Goal: Information Seeking & Learning: Compare options

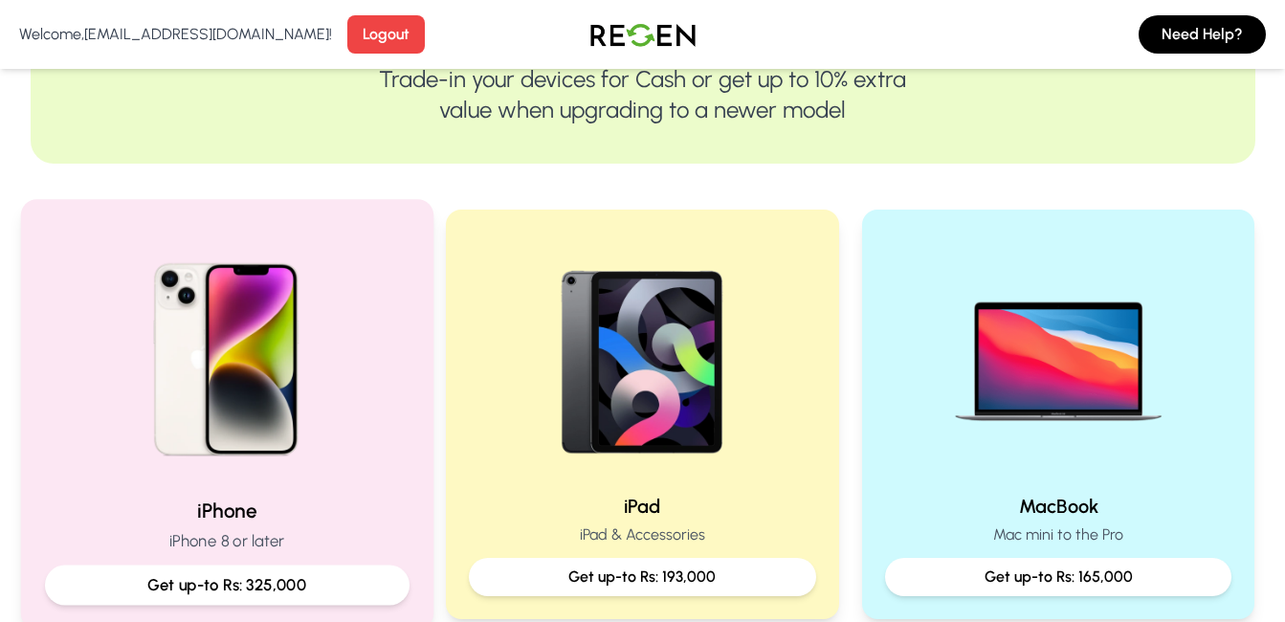
scroll to position [447, 0]
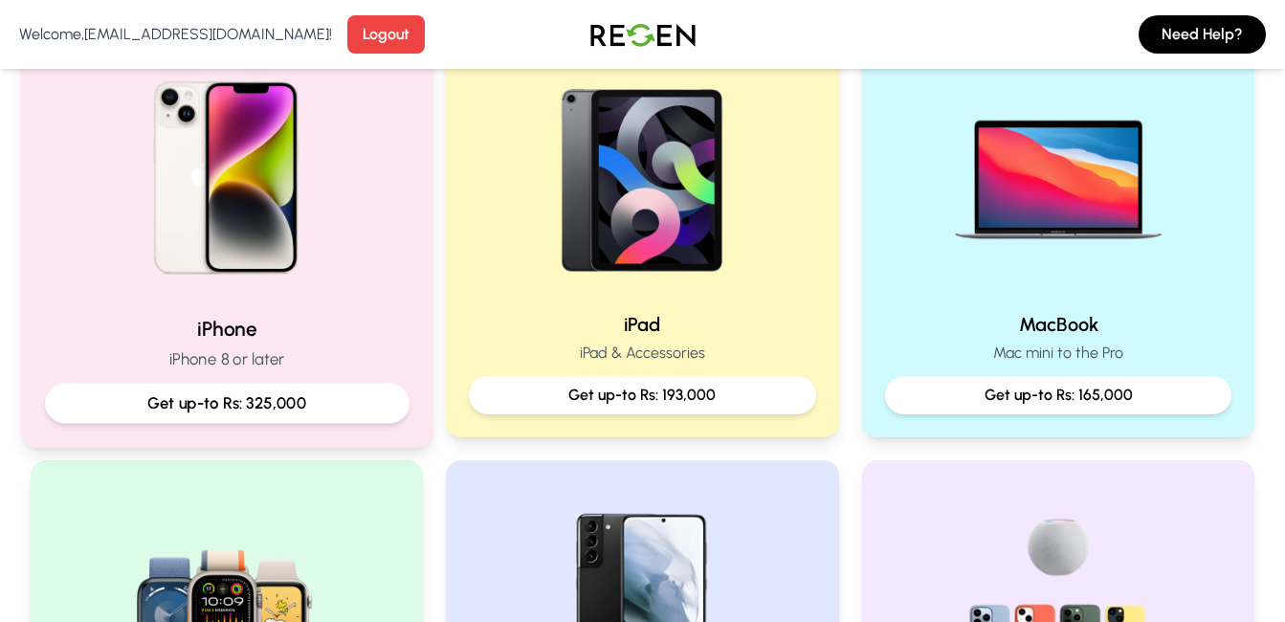
click at [357, 295] on div at bounding box center [226, 170] width 364 height 257
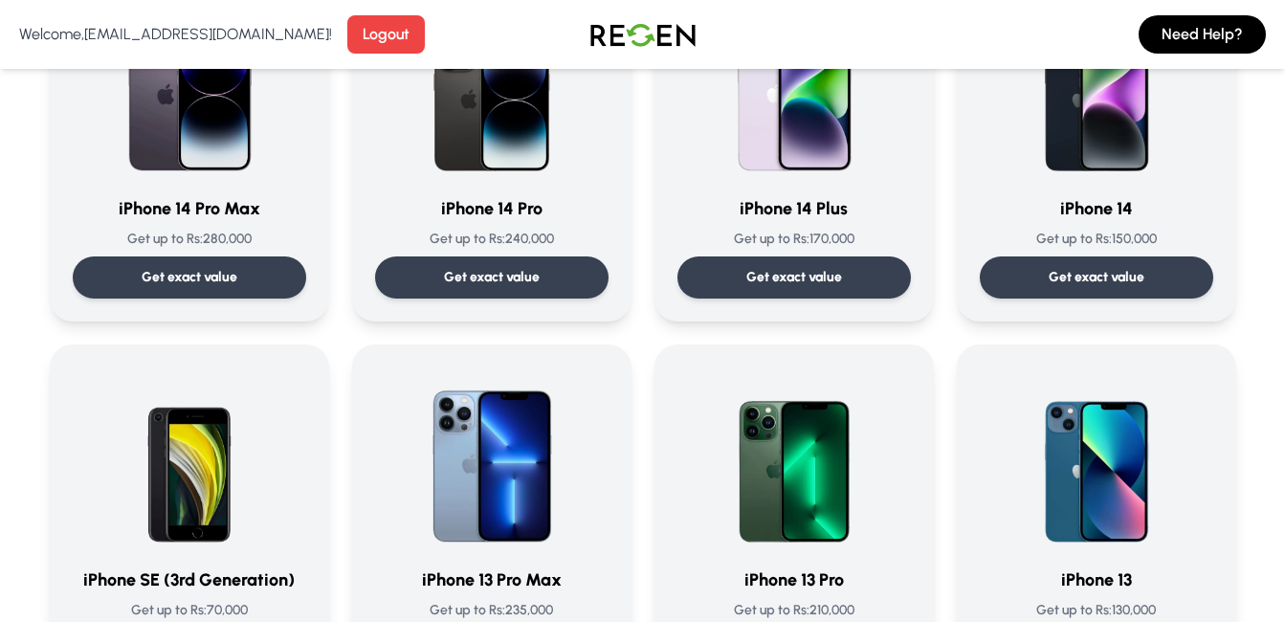
scroll to position [794, 0]
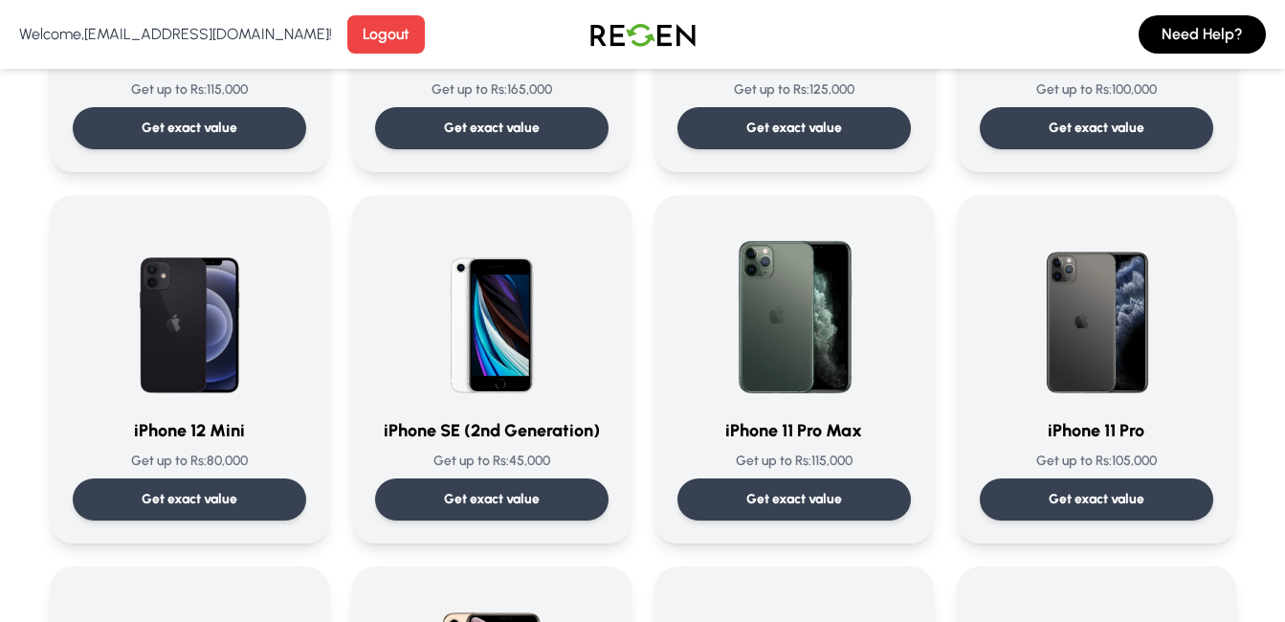
scroll to position [1521, 0]
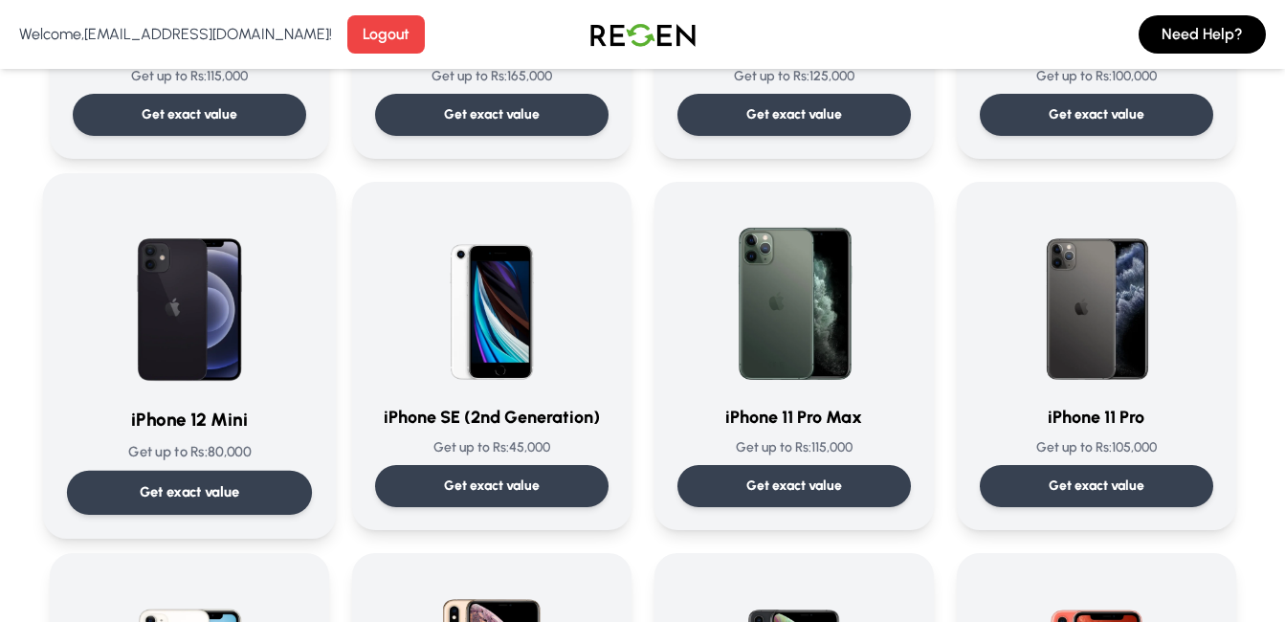
click at [176, 320] on img at bounding box center [189, 293] width 193 height 193
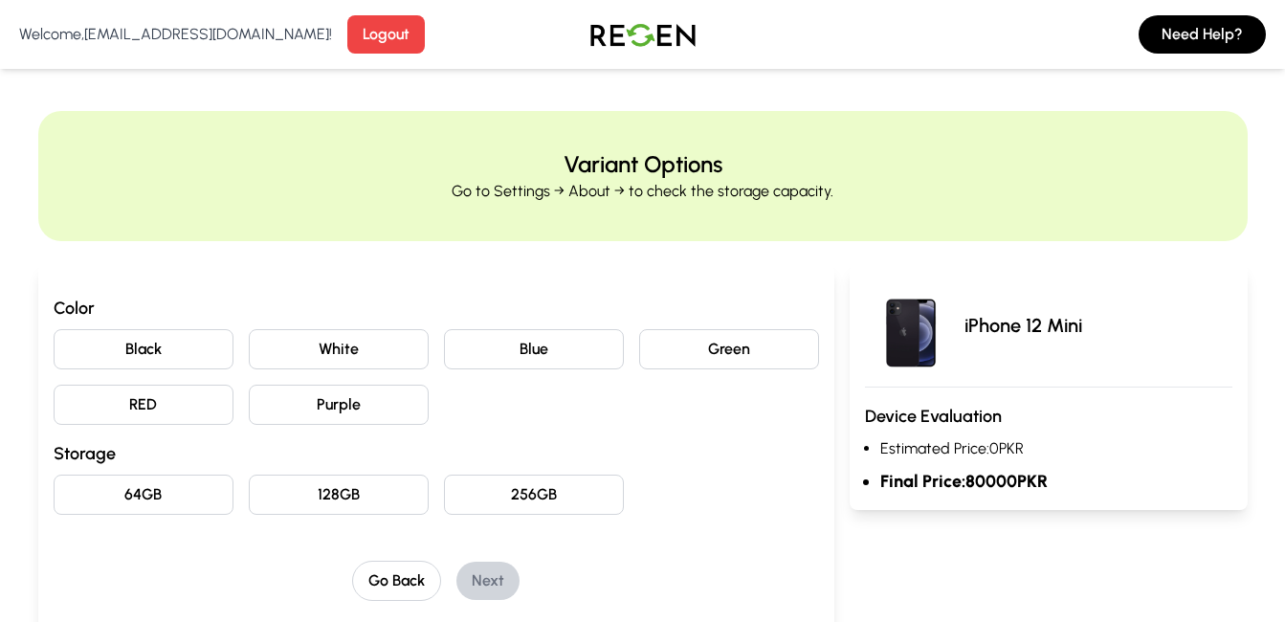
click at [364, 495] on button "128GB" at bounding box center [339, 494] width 180 height 40
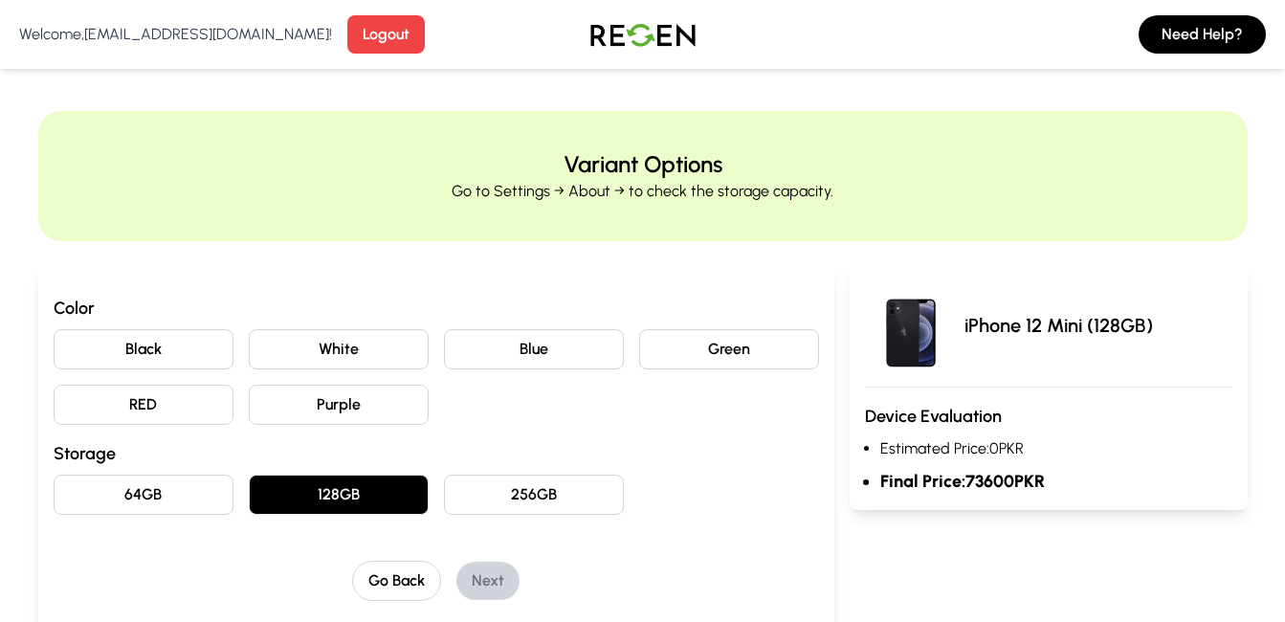
click at [203, 354] on button "Black" at bounding box center [144, 349] width 180 height 40
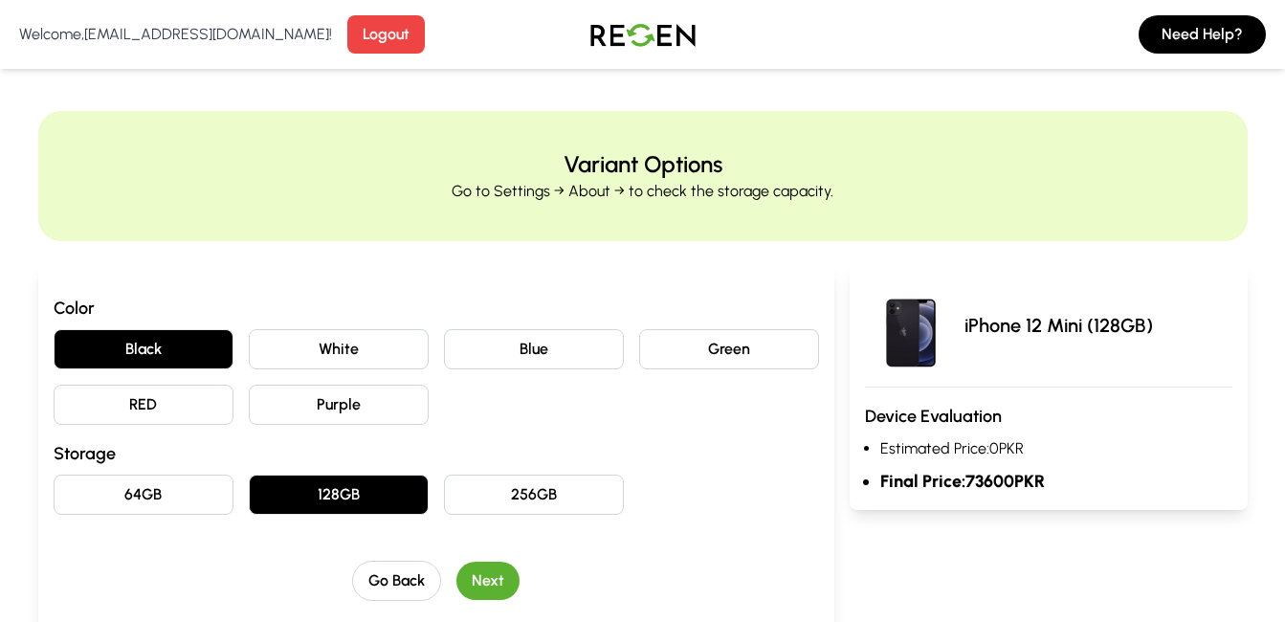
click at [485, 571] on button "Next" at bounding box center [487, 580] width 63 height 38
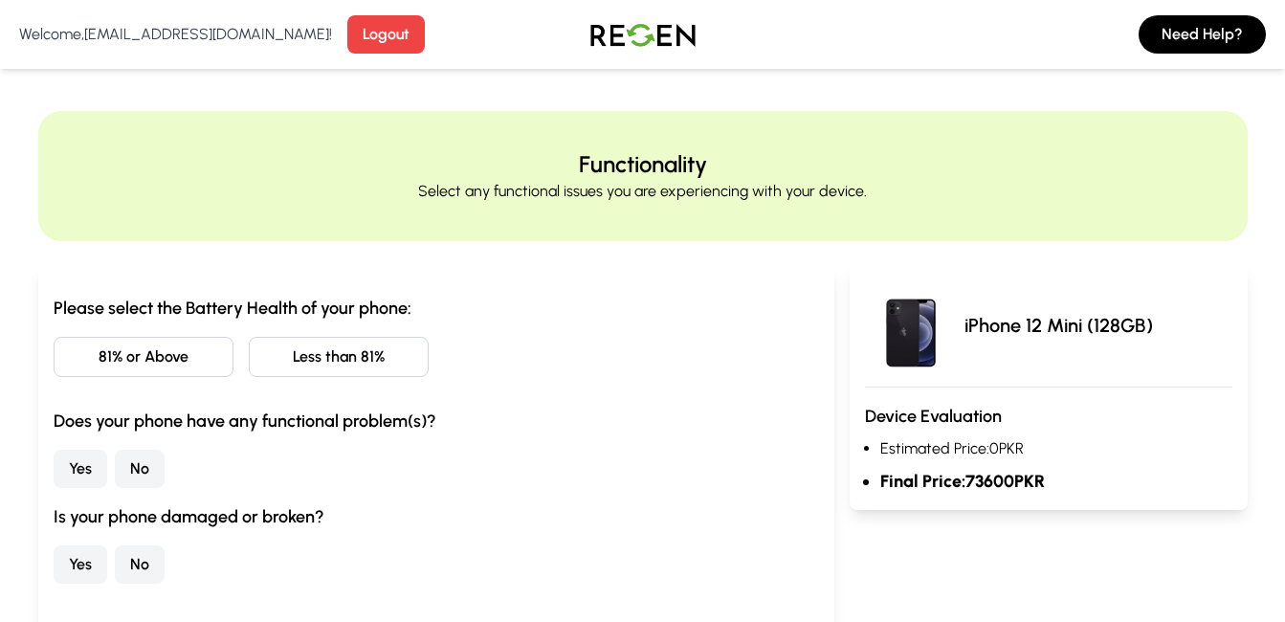
click at [174, 350] on button "81% or Above" at bounding box center [144, 357] width 180 height 40
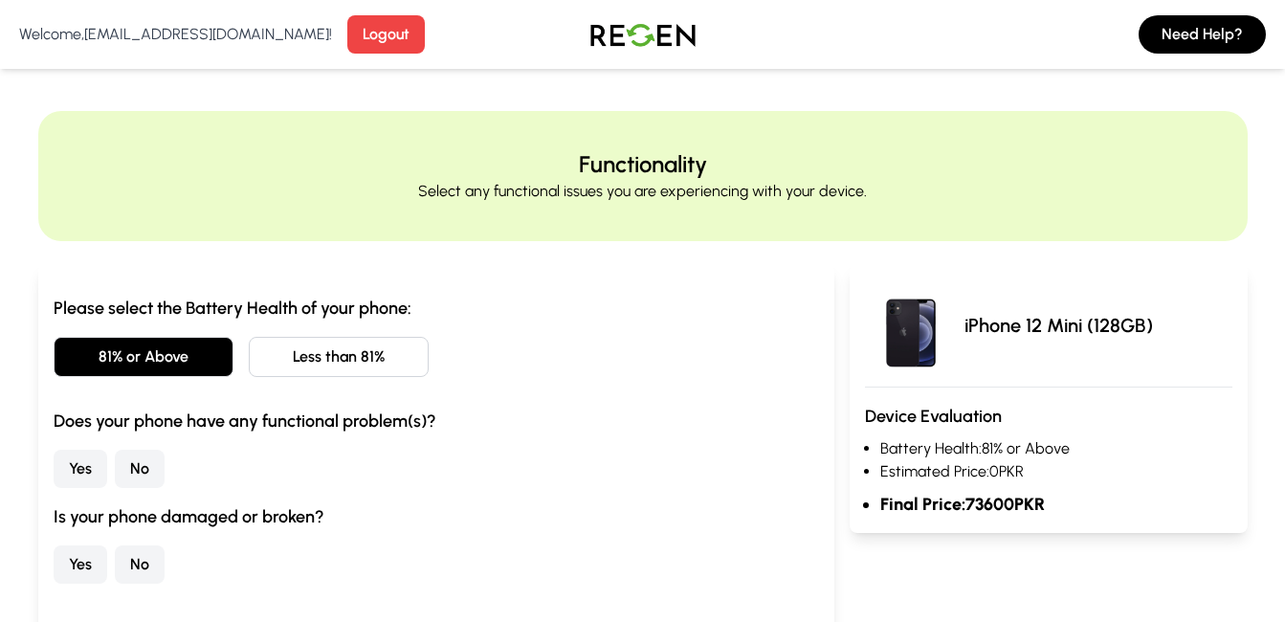
click at [137, 469] on button "No" at bounding box center [140, 469] width 50 height 38
click at [153, 560] on button "No" at bounding box center [140, 564] width 50 height 38
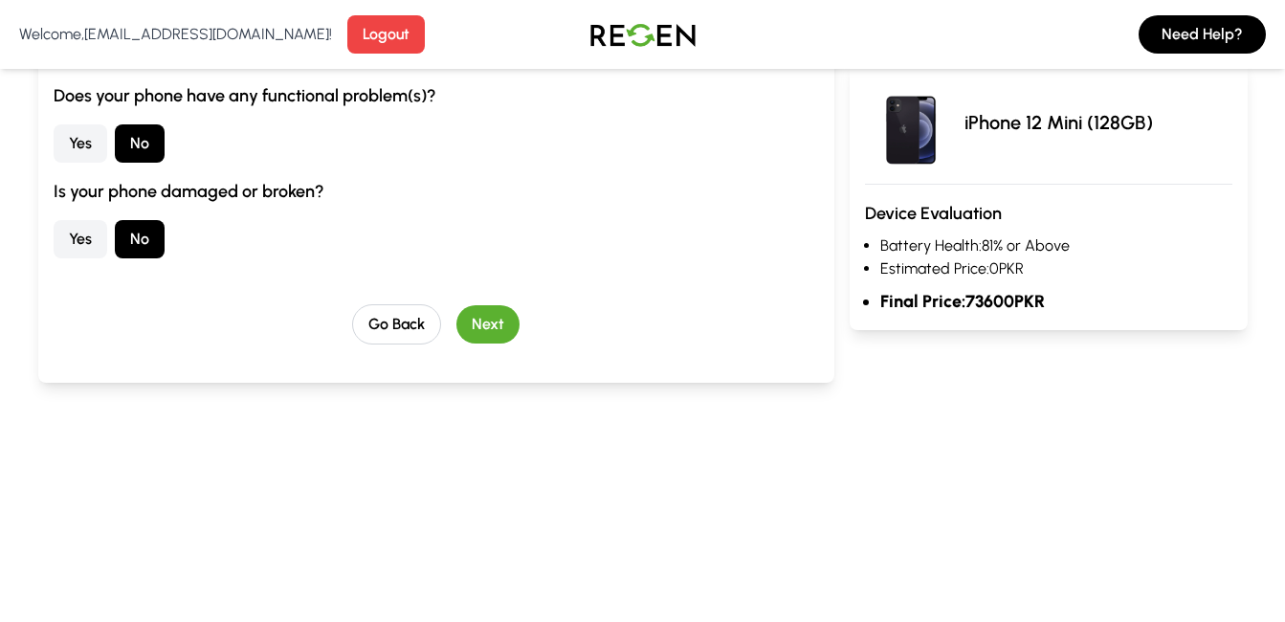
scroll to position [261, 0]
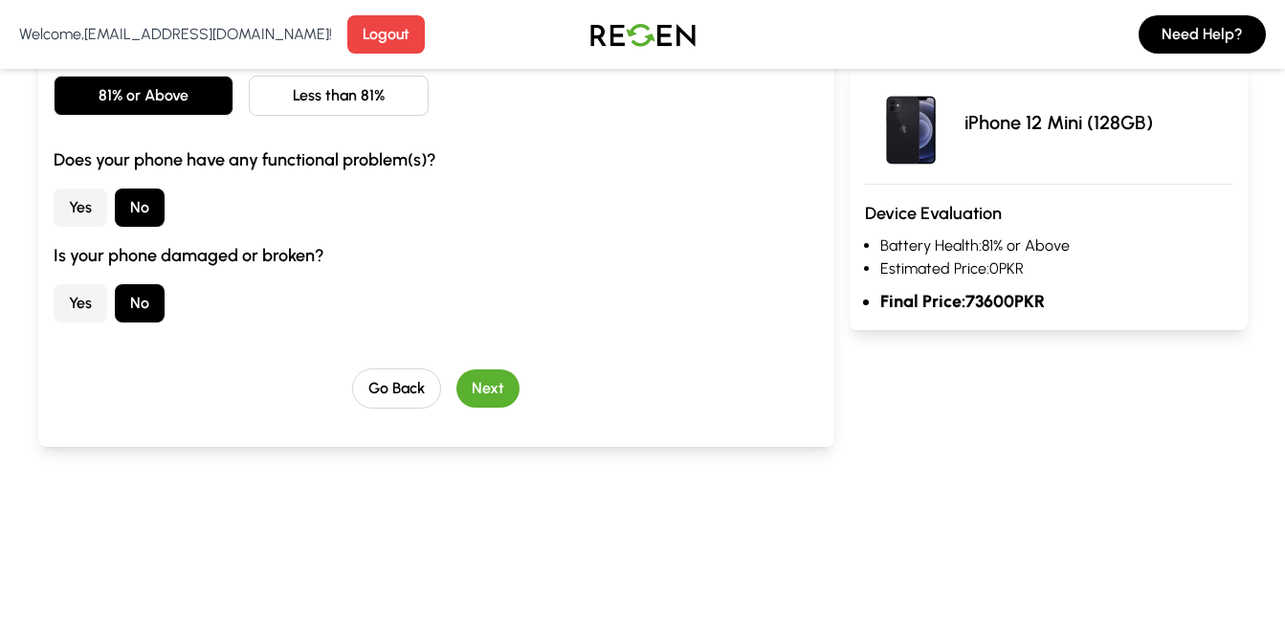
click at [491, 388] on button "Next" at bounding box center [487, 388] width 63 height 38
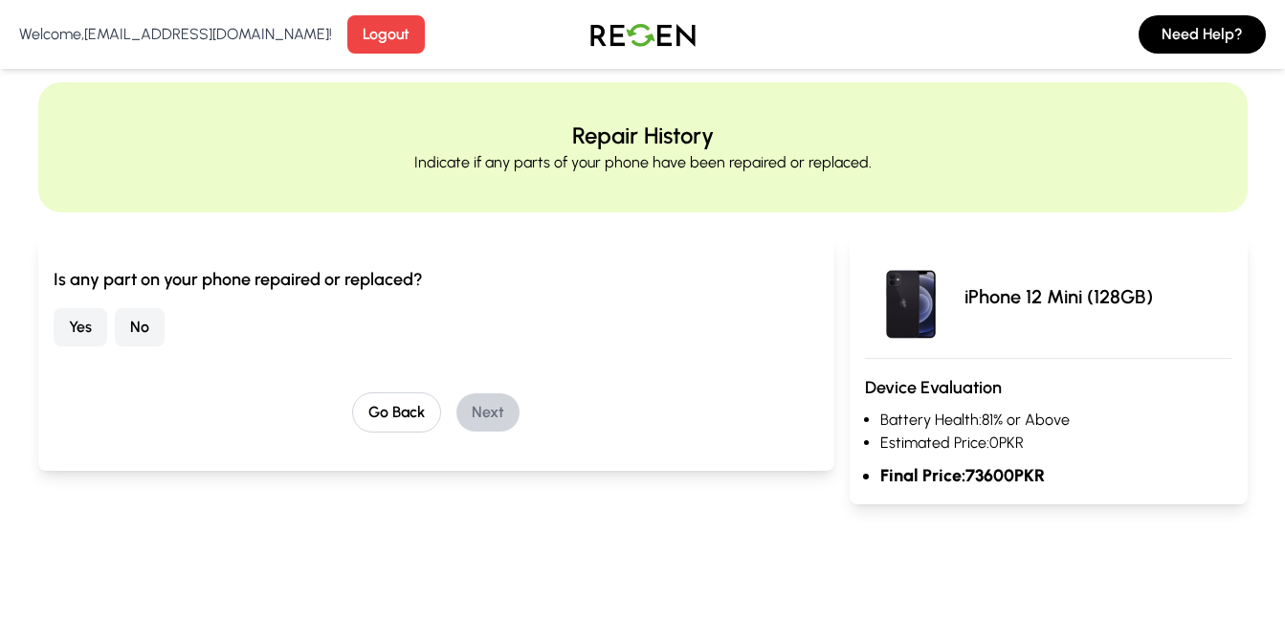
scroll to position [0, 0]
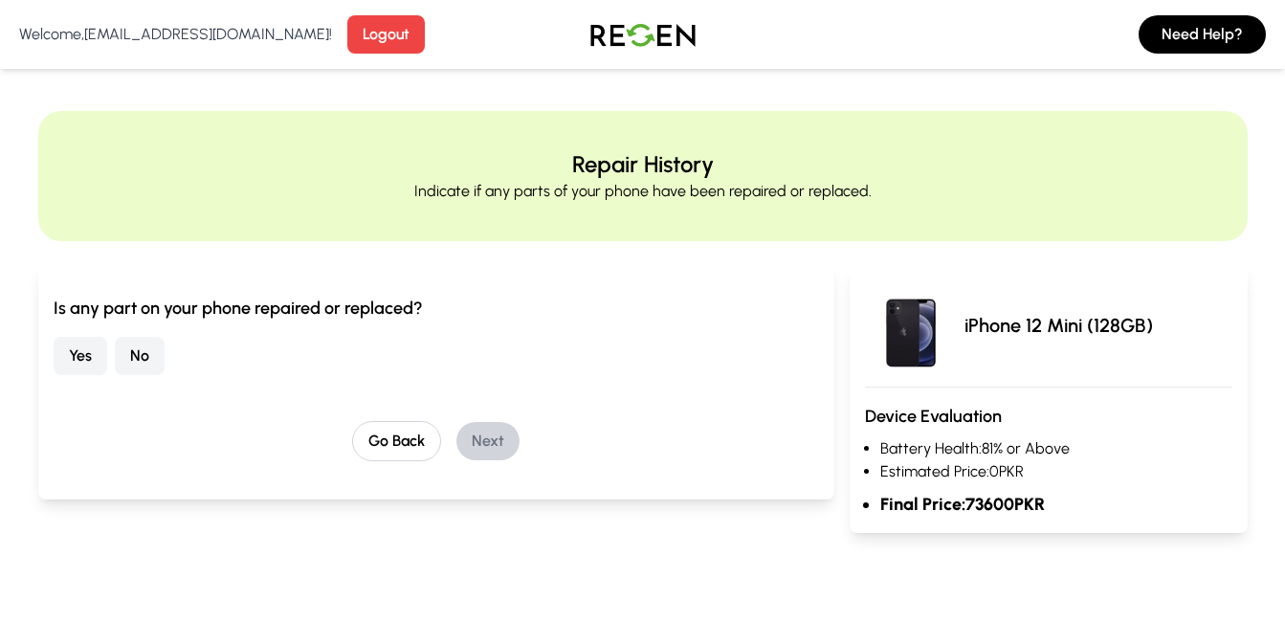
drag, startPoint x: 143, startPoint y: 348, endPoint x: 234, endPoint y: 401, distance: 105.8
click at [143, 349] on button "No" at bounding box center [140, 356] width 50 height 38
click at [496, 434] on button "Next" at bounding box center [487, 441] width 63 height 38
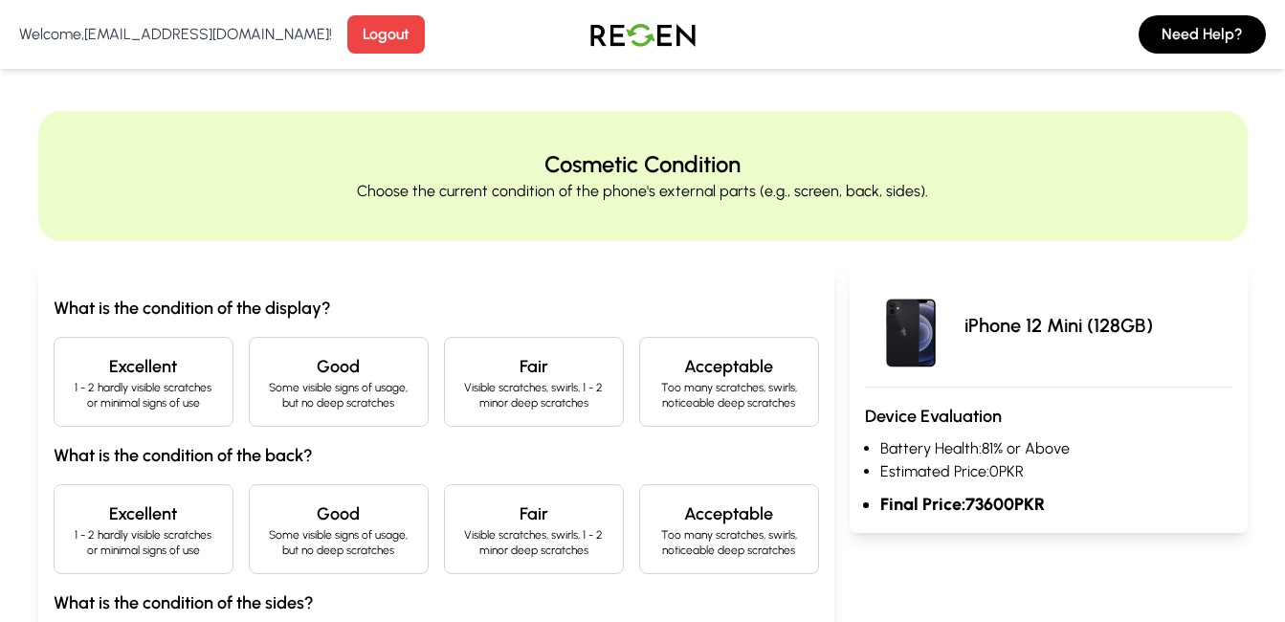
scroll to position [223, 0]
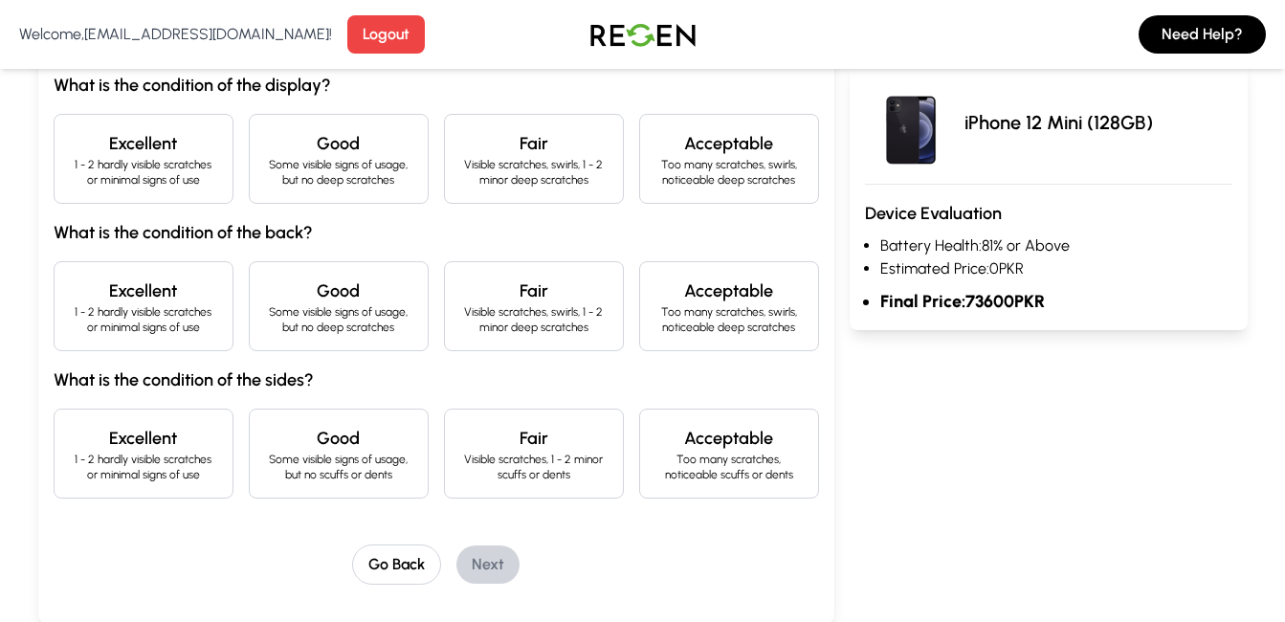
click at [275, 133] on h4 "Good" at bounding box center [338, 143] width 147 height 27
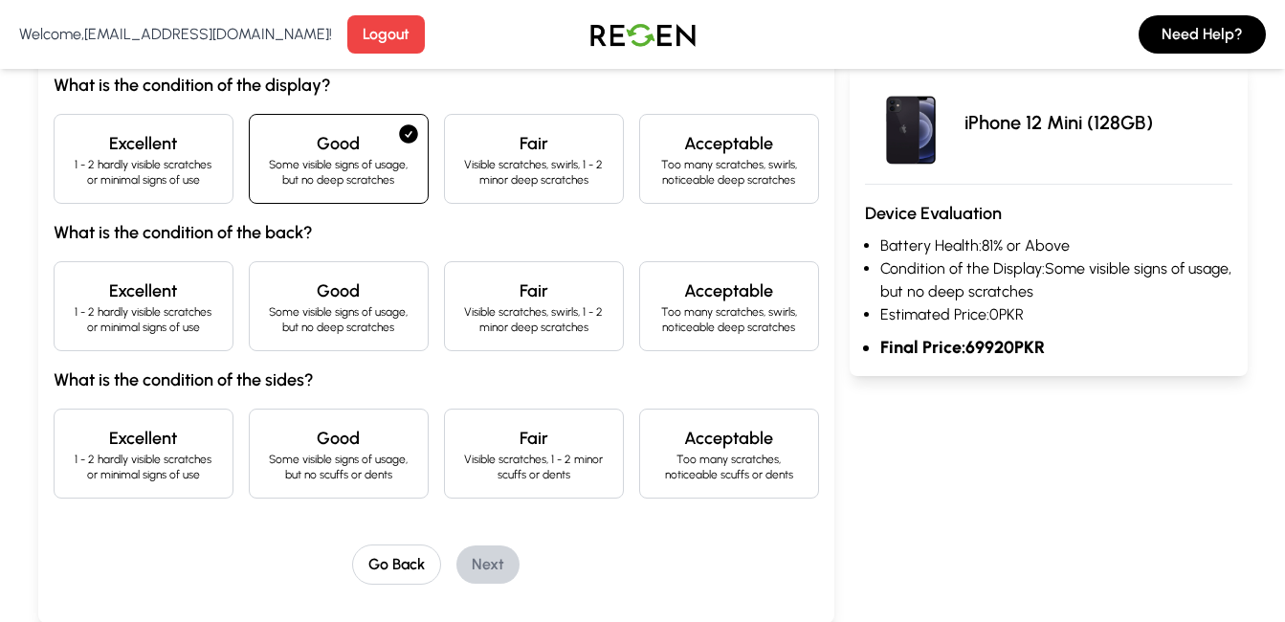
click at [355, 319] on p "Some visible signs of usage, but no deep scratches" at bounding box center [338, 319] width 147 height 31
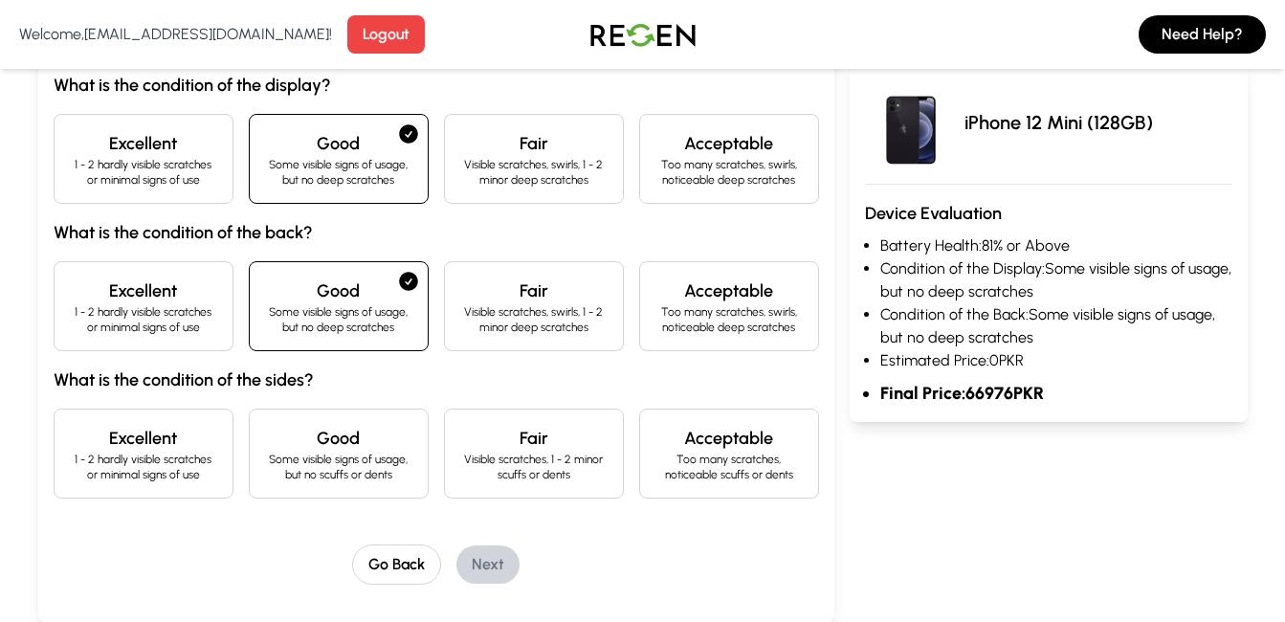
click at [342, 455] on p "Some visible signs of usage, but no scuffs or dents" at bounding box center [338, 466] width 147 height 31
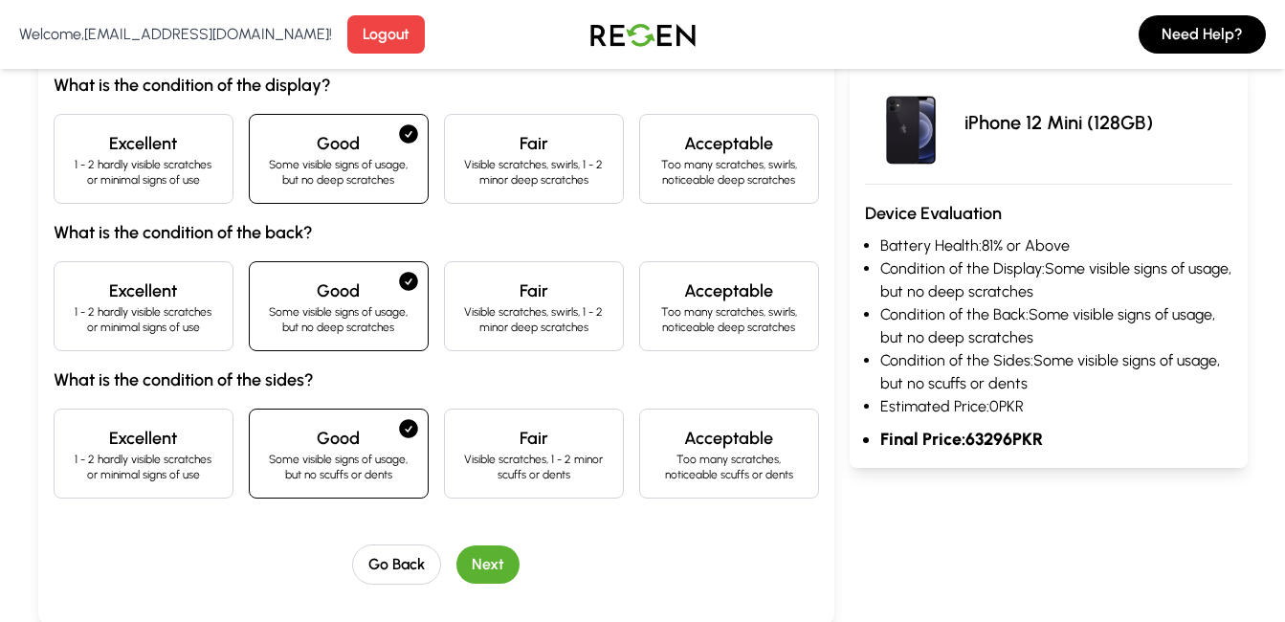
click at [492, 582] on button "Next" at bounding box center [487, 564] width 63 height 38
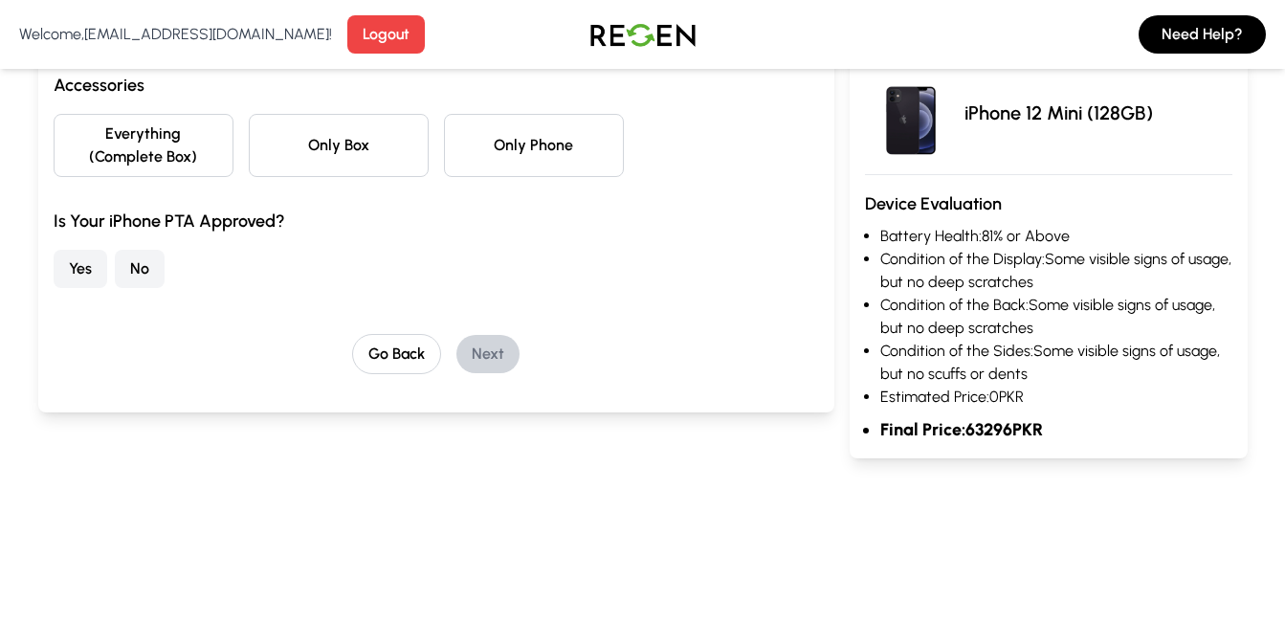
click at [375, 144] on button "Only Box" at bounding box center [339, 145] width 180 height 63
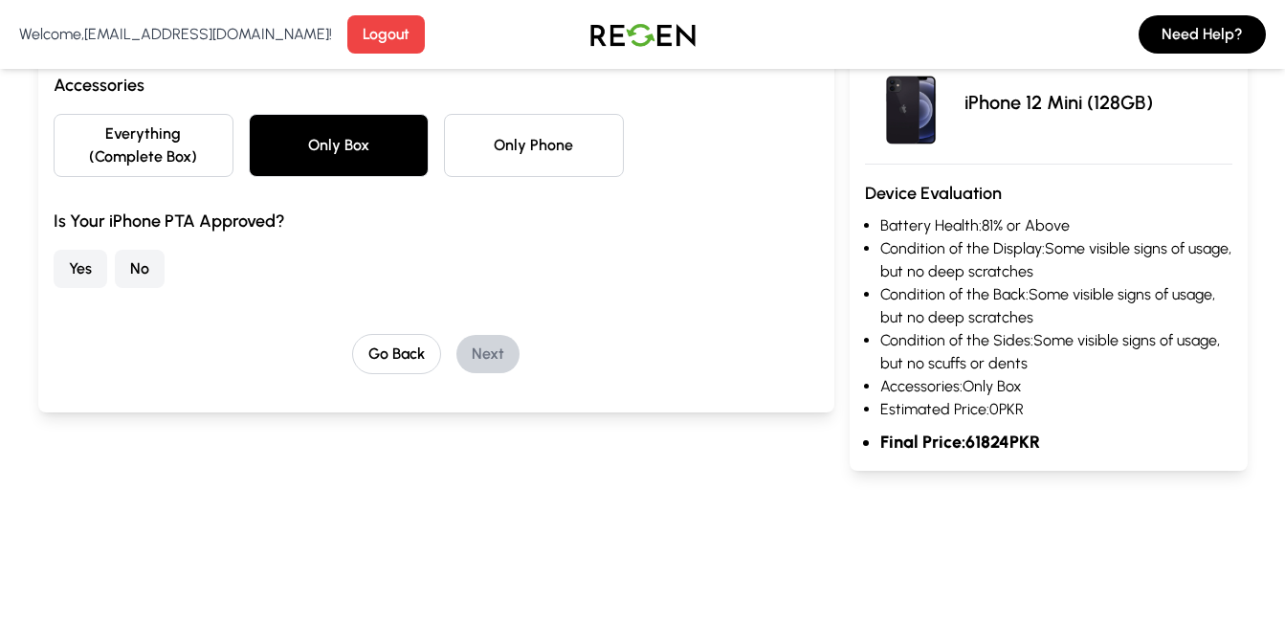
click at [556, 143] on button "Only Phone" at bounding box center [534, 145] width 180 height 63
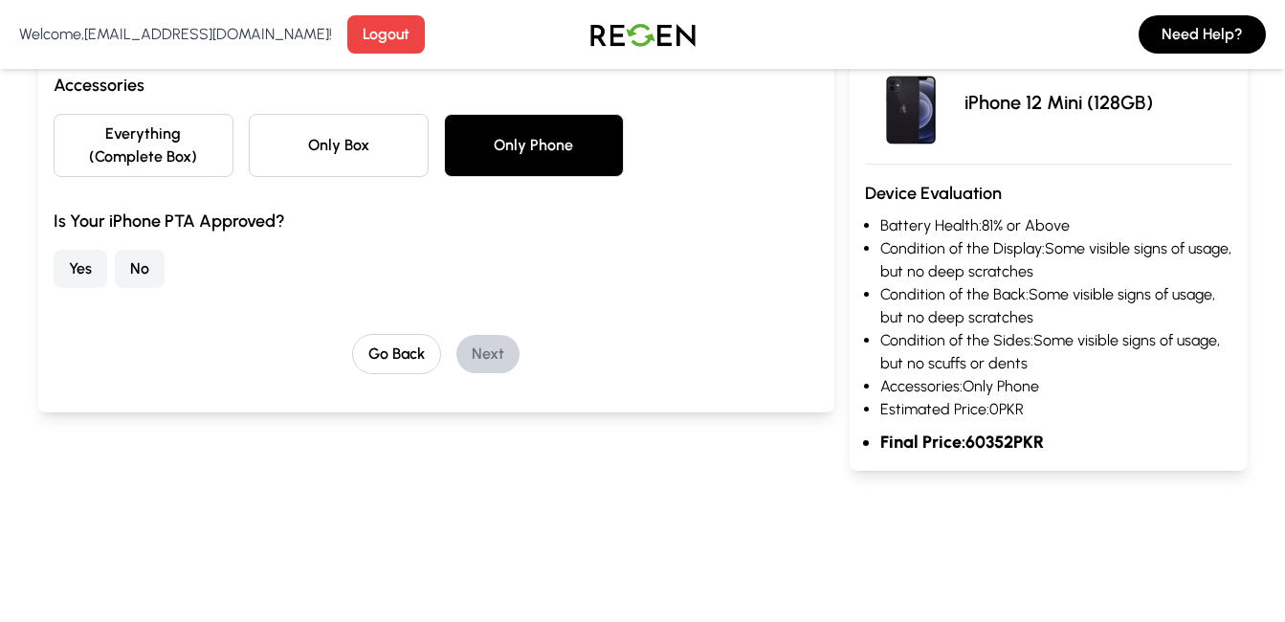
click at [91, 253] on button "Yes" at bounding box center [81, 269] width 54 height 38
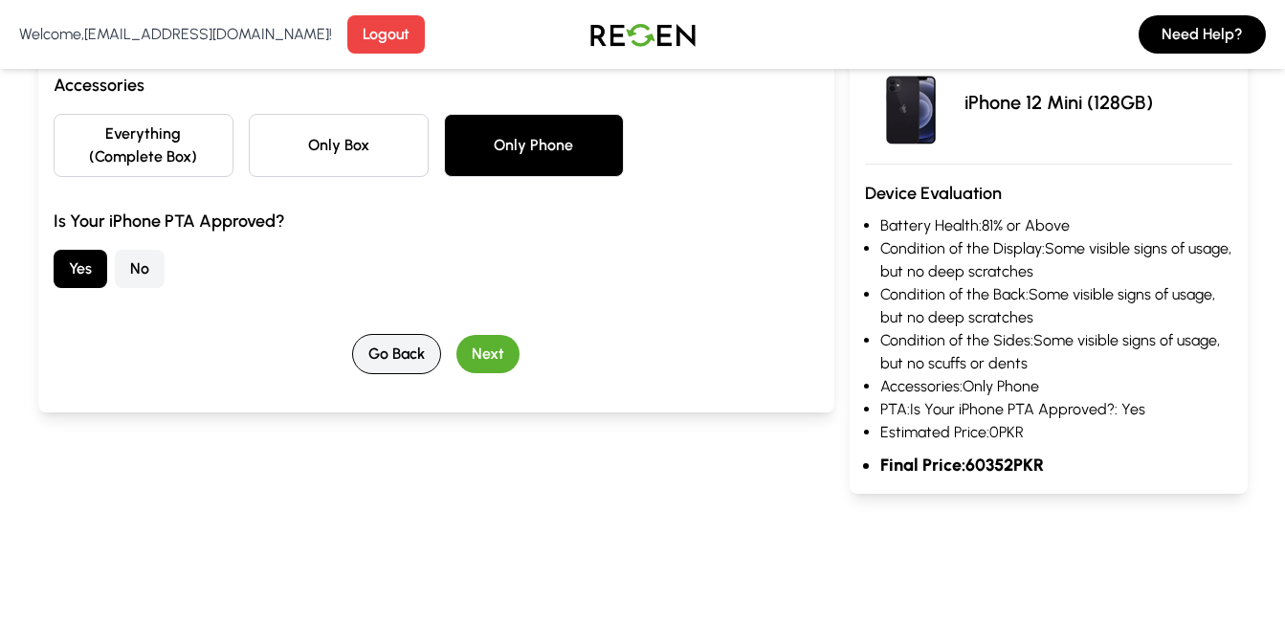
drag, startPoint x: 485, startPoint y: 348, endPoint x: 418, endPoint y: 357, distance: 67.5
click at [476, 349] on button "Next" at bounding box center [487, 354] width 63 height 38
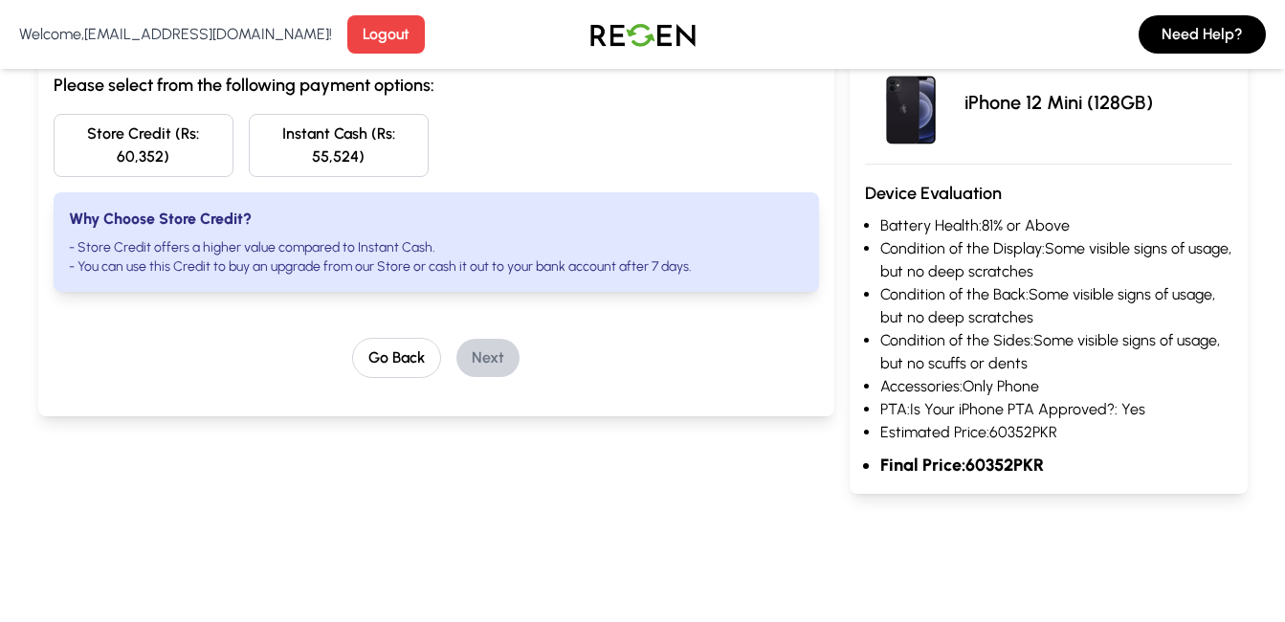
click at [383, 166] on button "Instant Cash (Rs: 55,524)" at bounding box center [339, 145] width 180 height 63
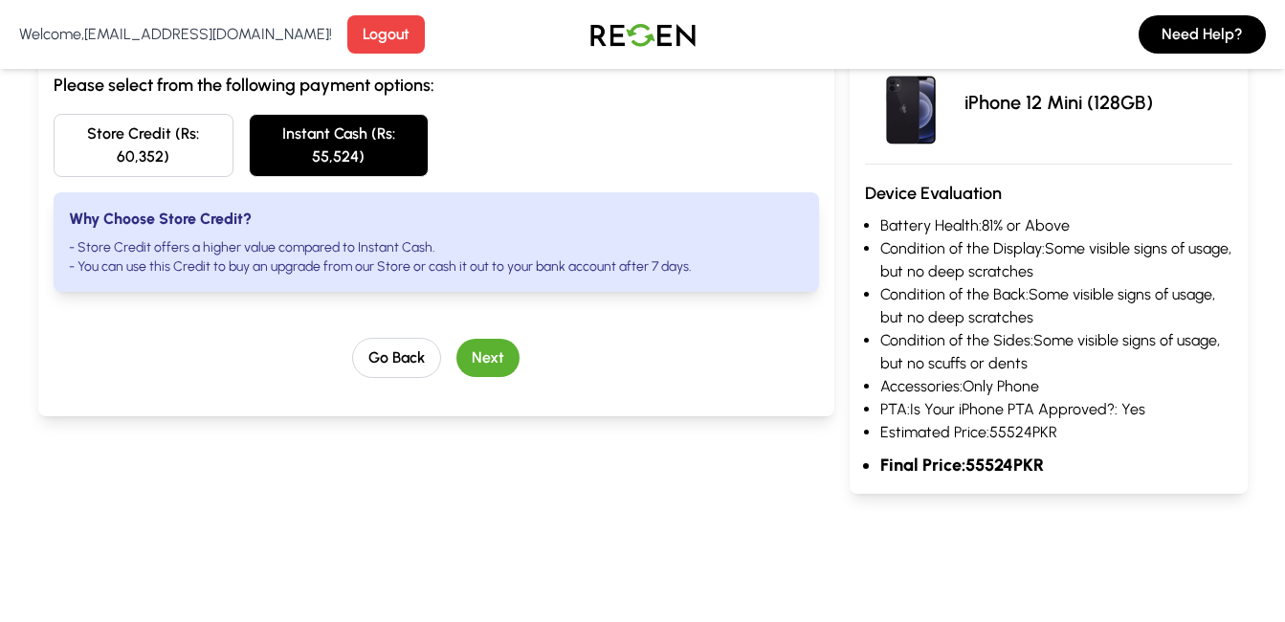
scroll to position [0, 0]
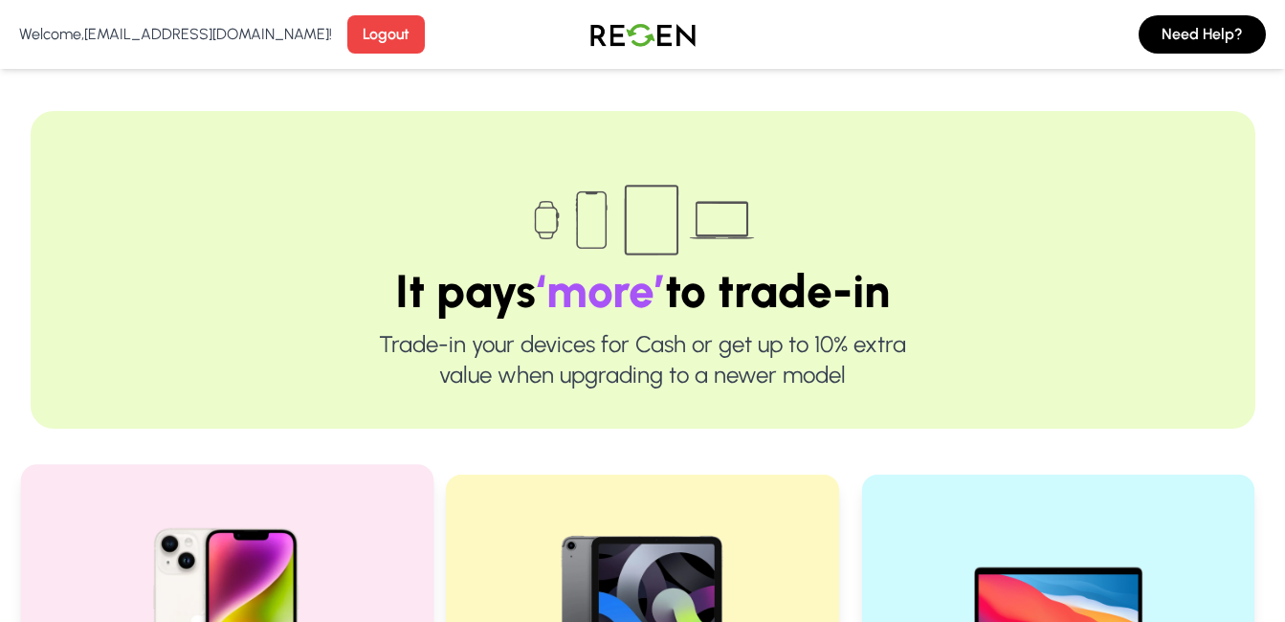
click at [355, 543] on div at bounding box center [226, 617] width 364 height 257
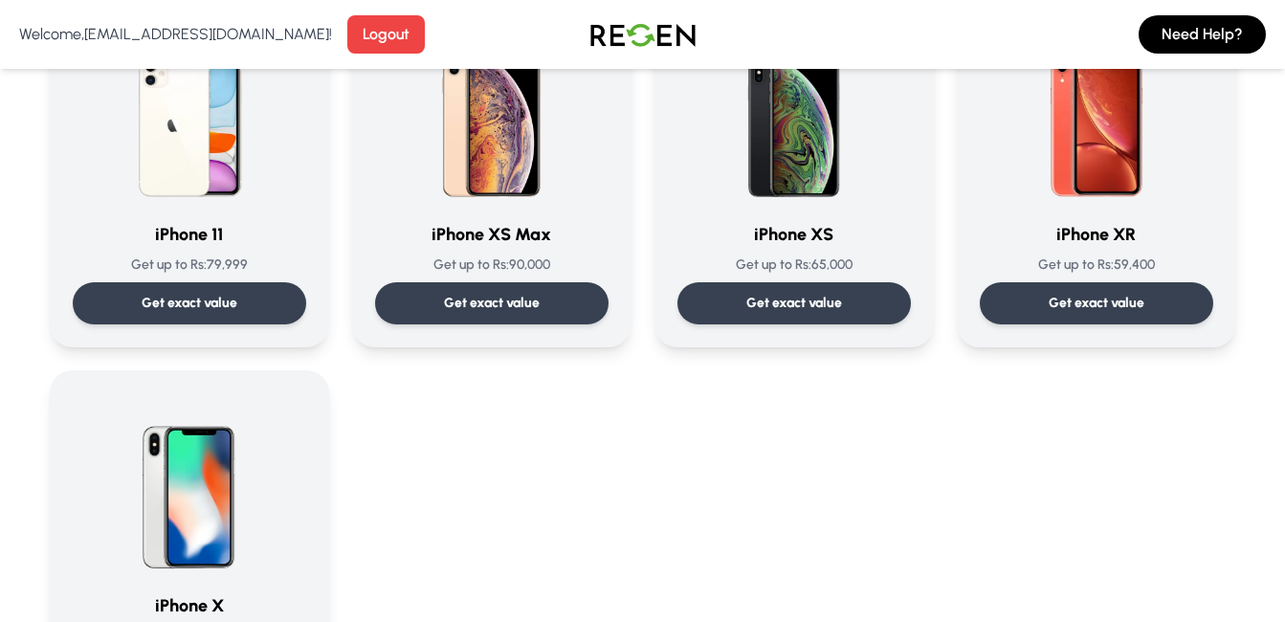
scroll to position [2146, 0]
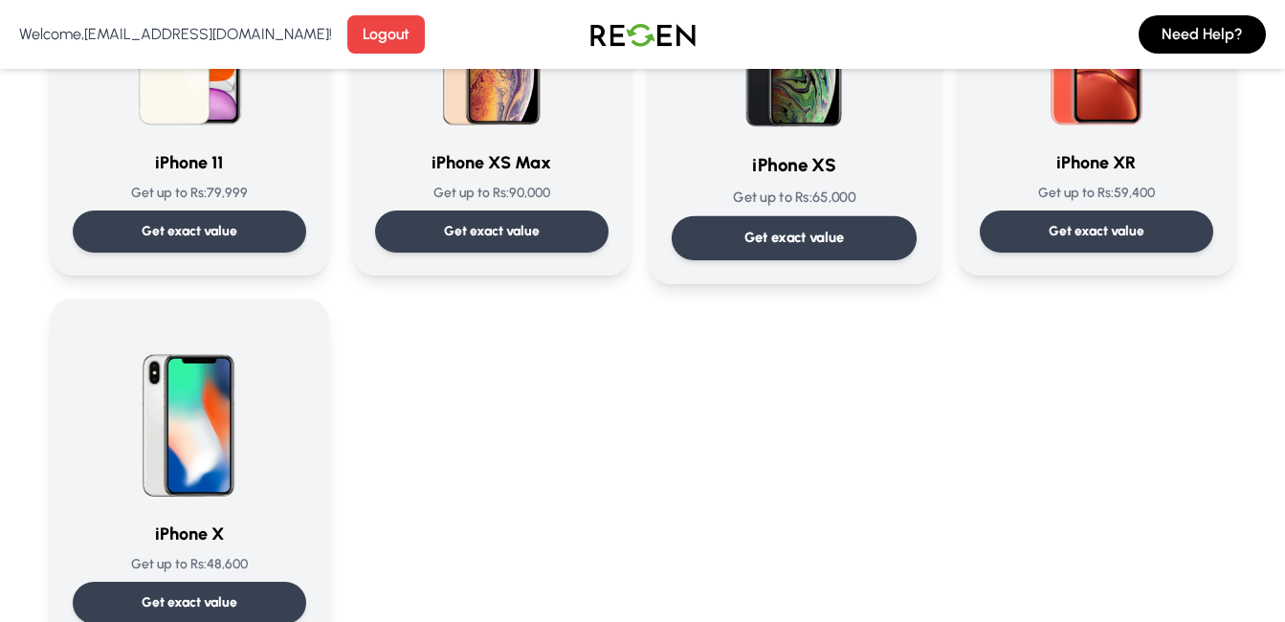
click at [813, 169] on h3 "iPhone XS" at bounding box center [792, 166] width 245 height 28
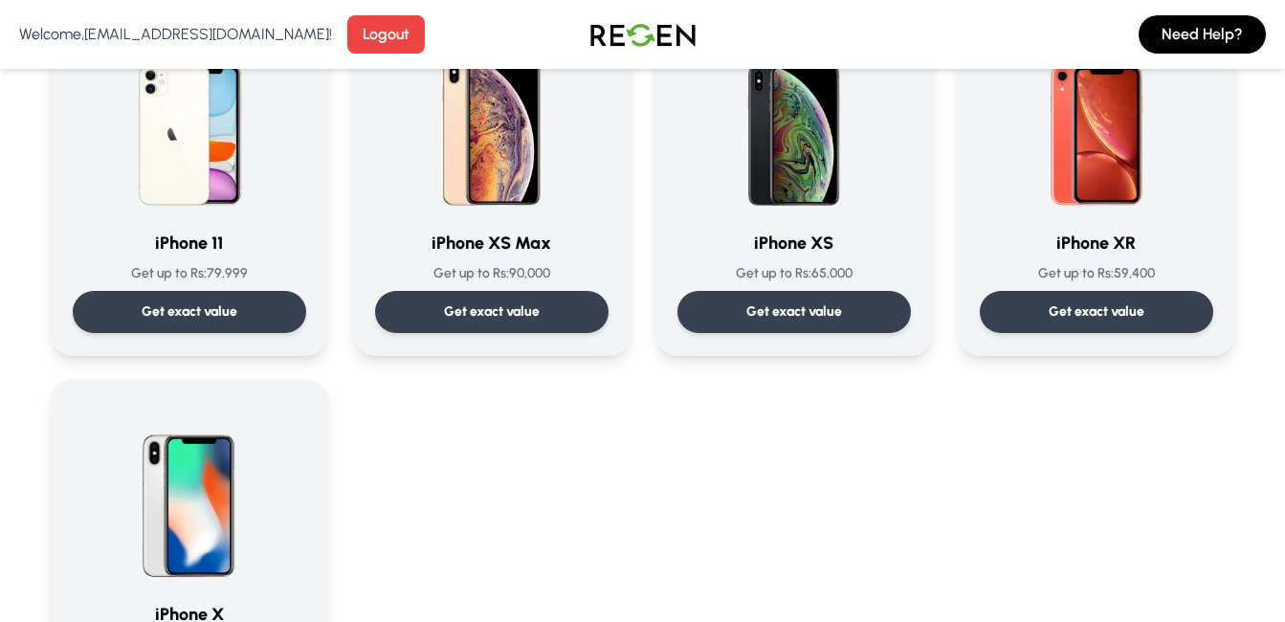
scroll to position [2054, 0]
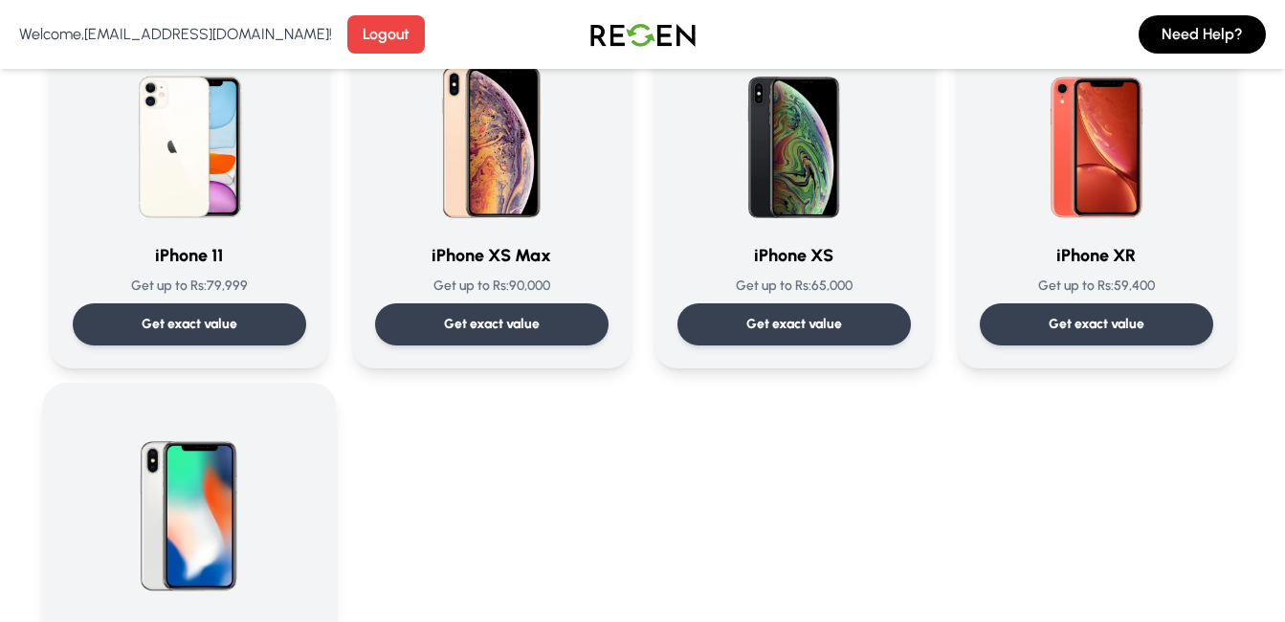
click at [242, 485] on img at bounding box center [189, 502] width 193 height 193
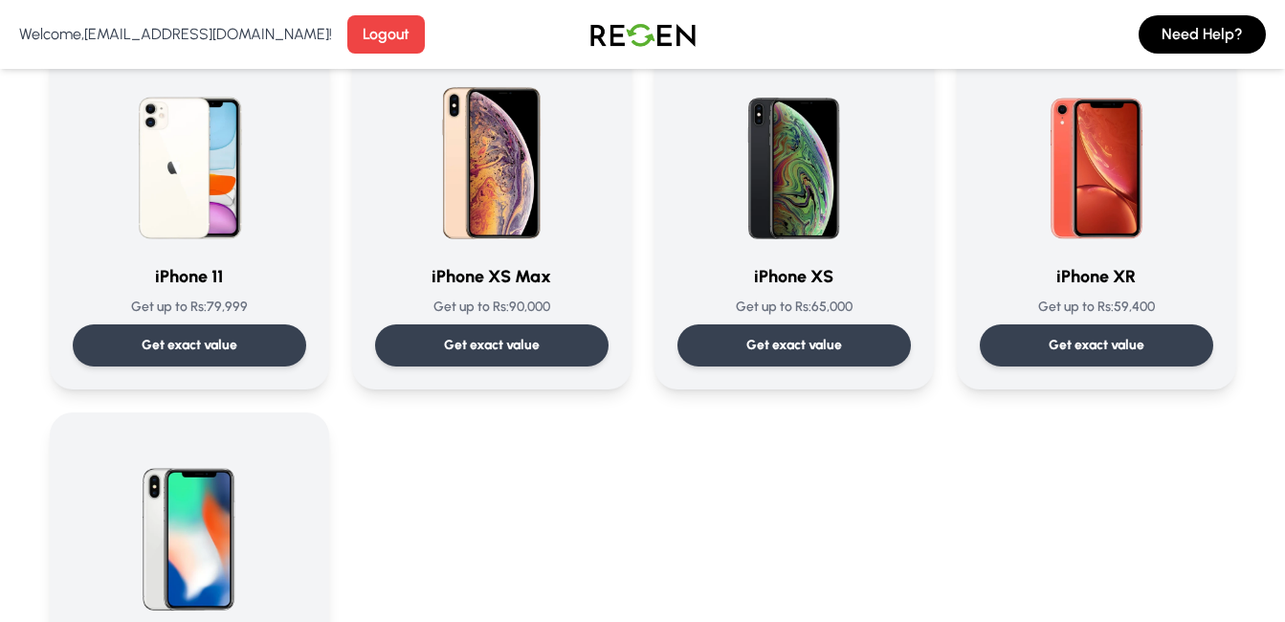
scroll to position [2065, 0]
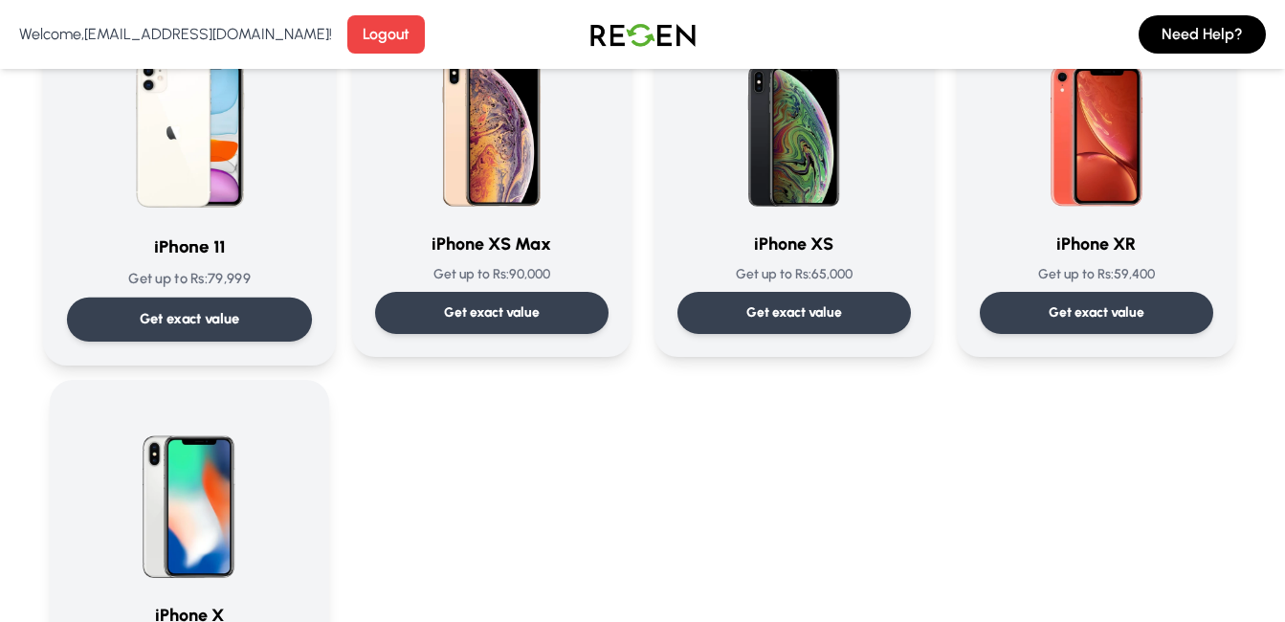
click at [304, 188] on div at bounding box center [188, 120] width 245 height 193
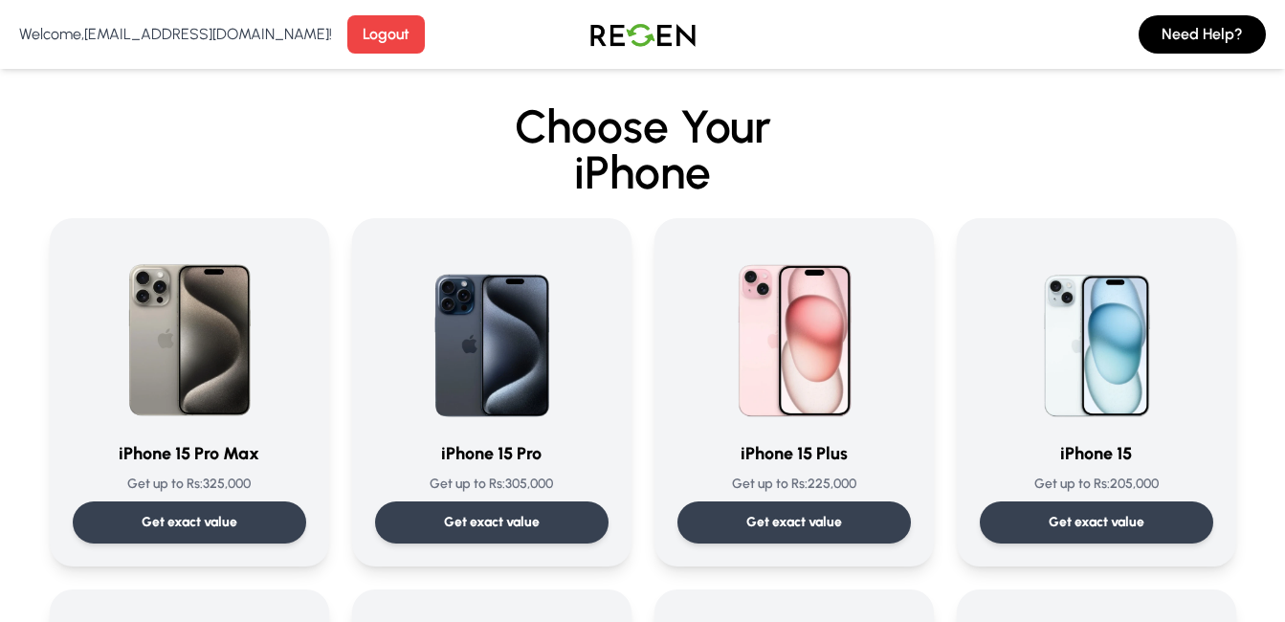
scroll to position [670, 0]
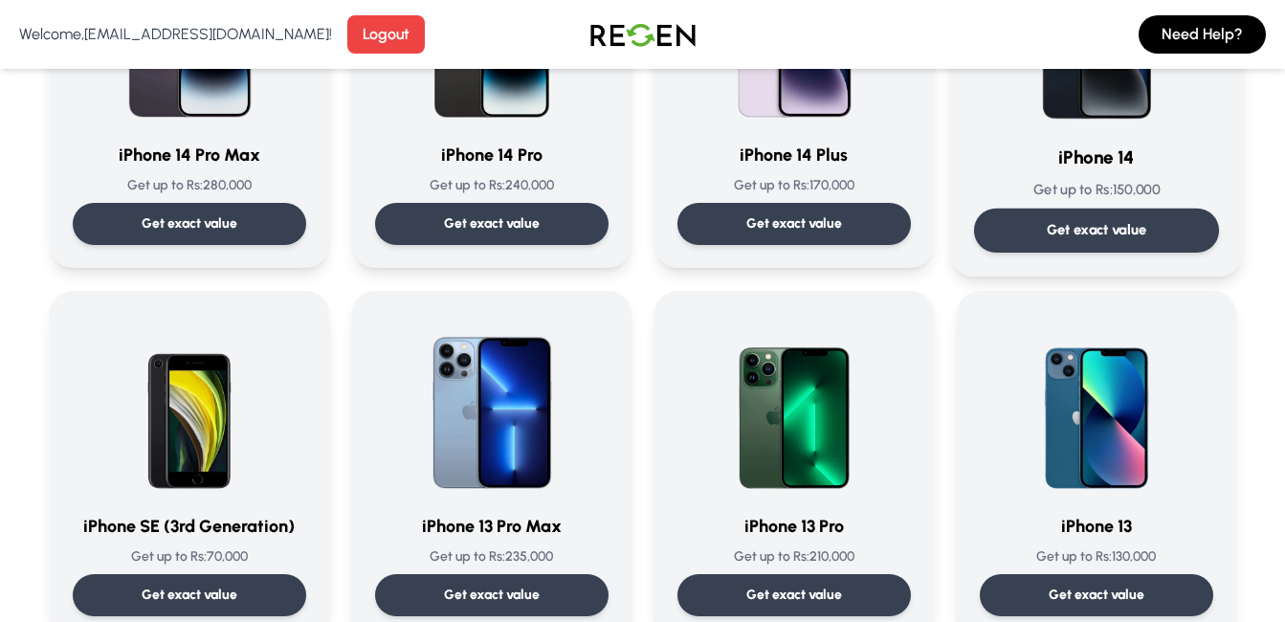
click at [1141, 164] on h3 "iPhone 14" at bounding box center [1095, 158] width 245 height 28
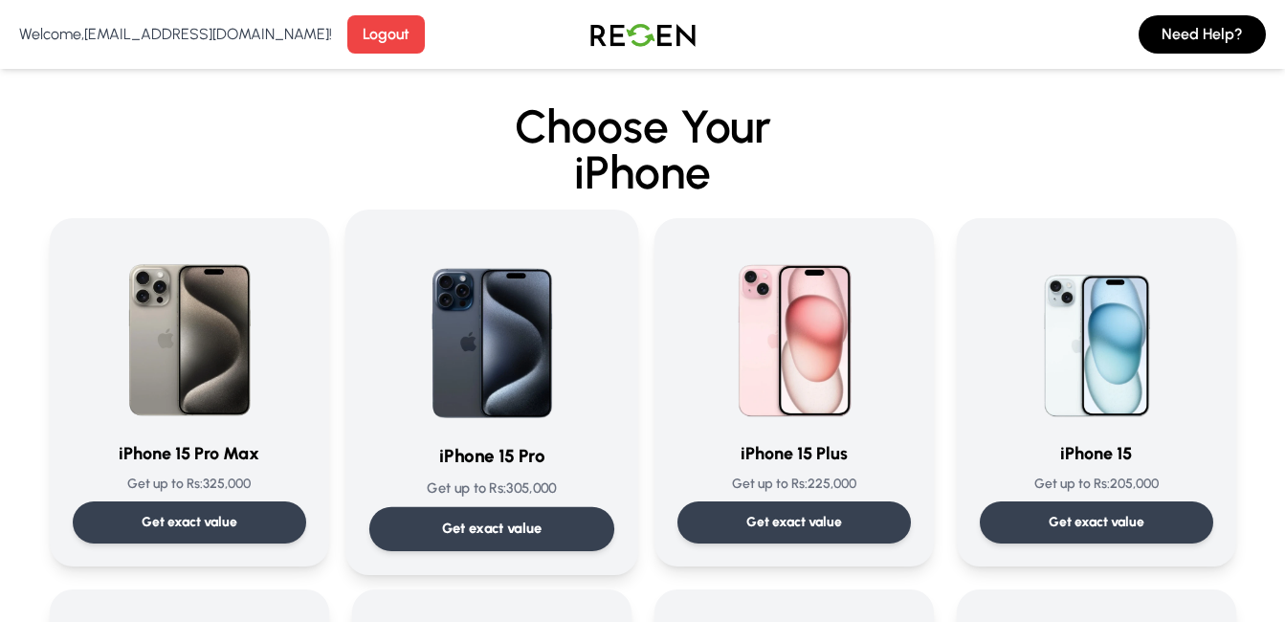
click at [473, 336] on img at bounding box center [491, 329] width 193 height 193
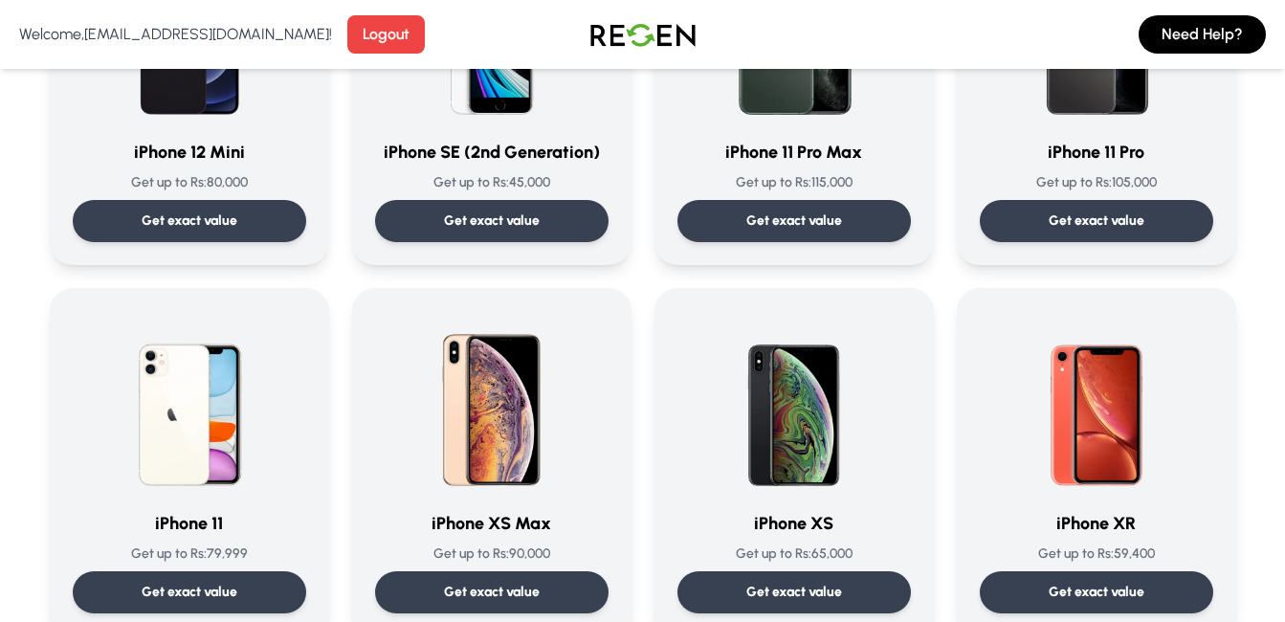
scroll to position [2009, 0]
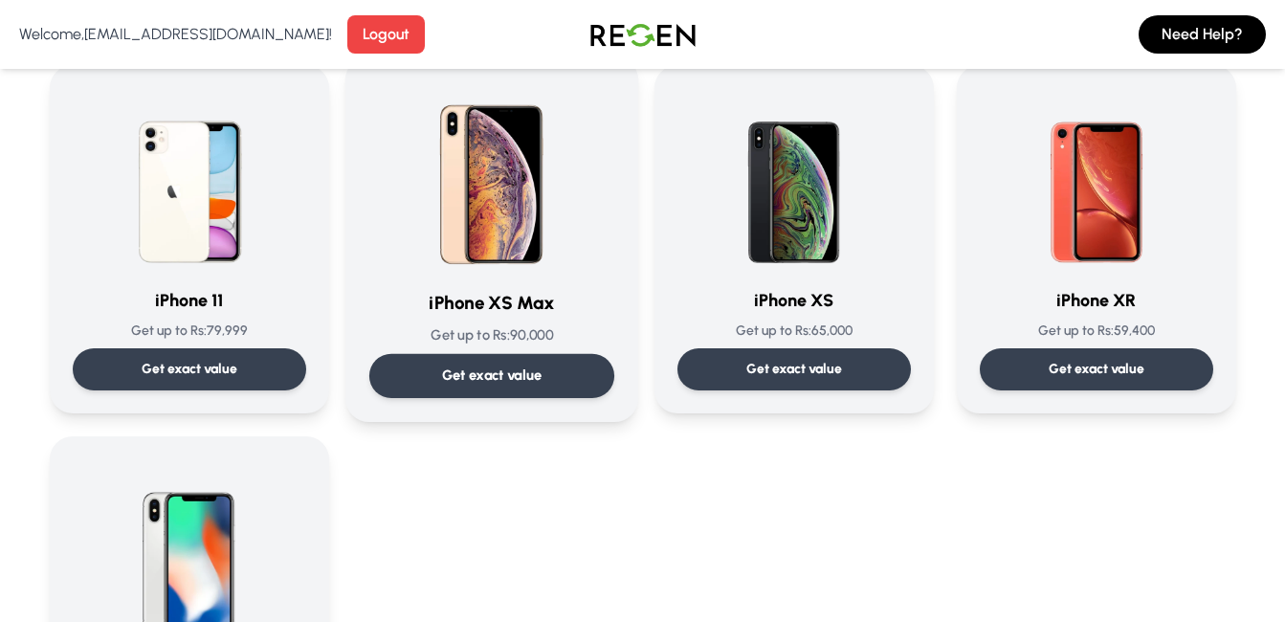
click at [507, 324] on div "iPhone XS Max Get up to Rs: 90,000 Get exact value" at bounding box center [490, 239] width 245 height 318
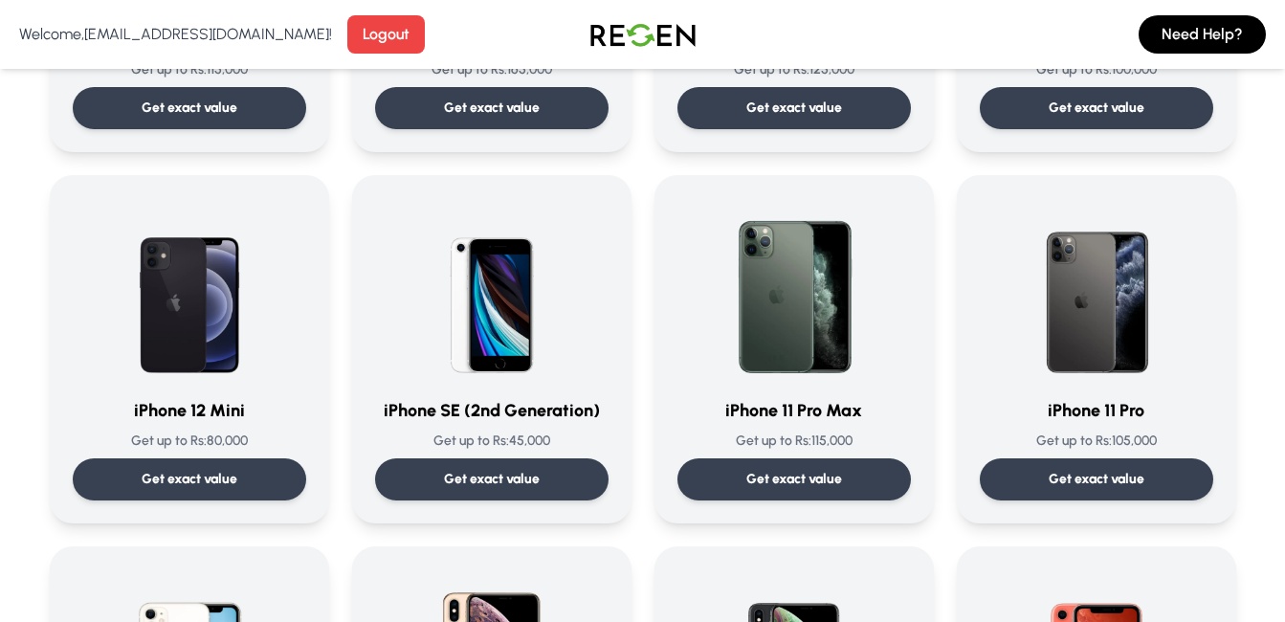
scroll to position [1625, 0]
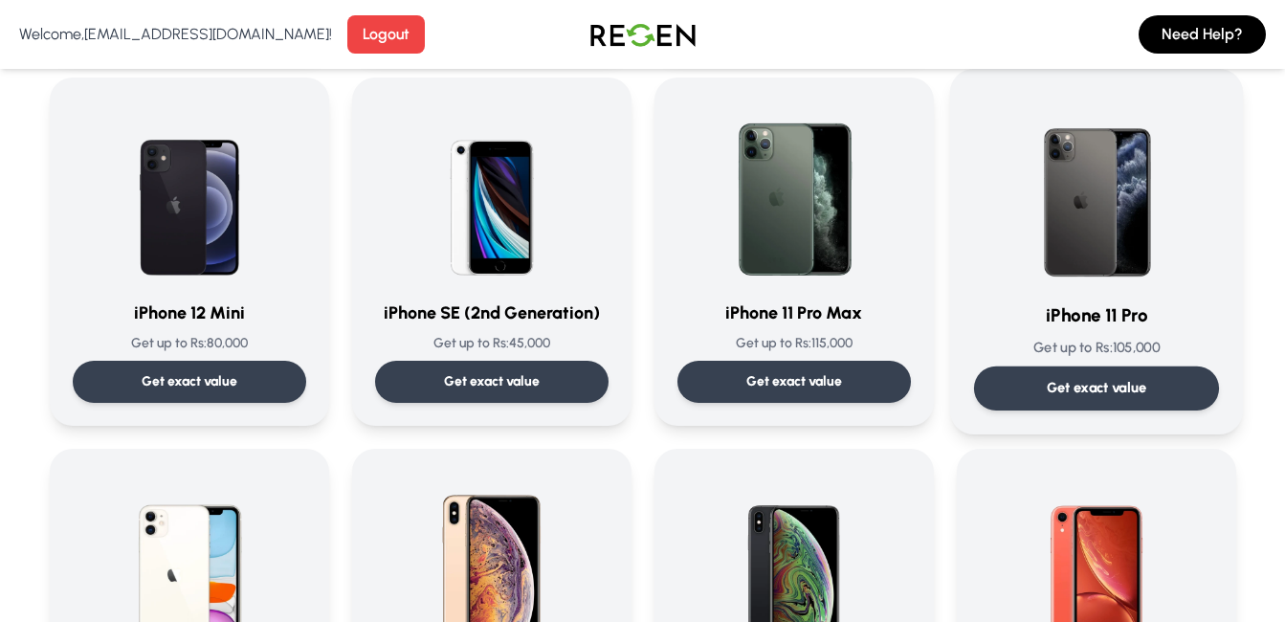
click at [1123, 266] on img at bounding box center [1096, 189] width 193 height 193
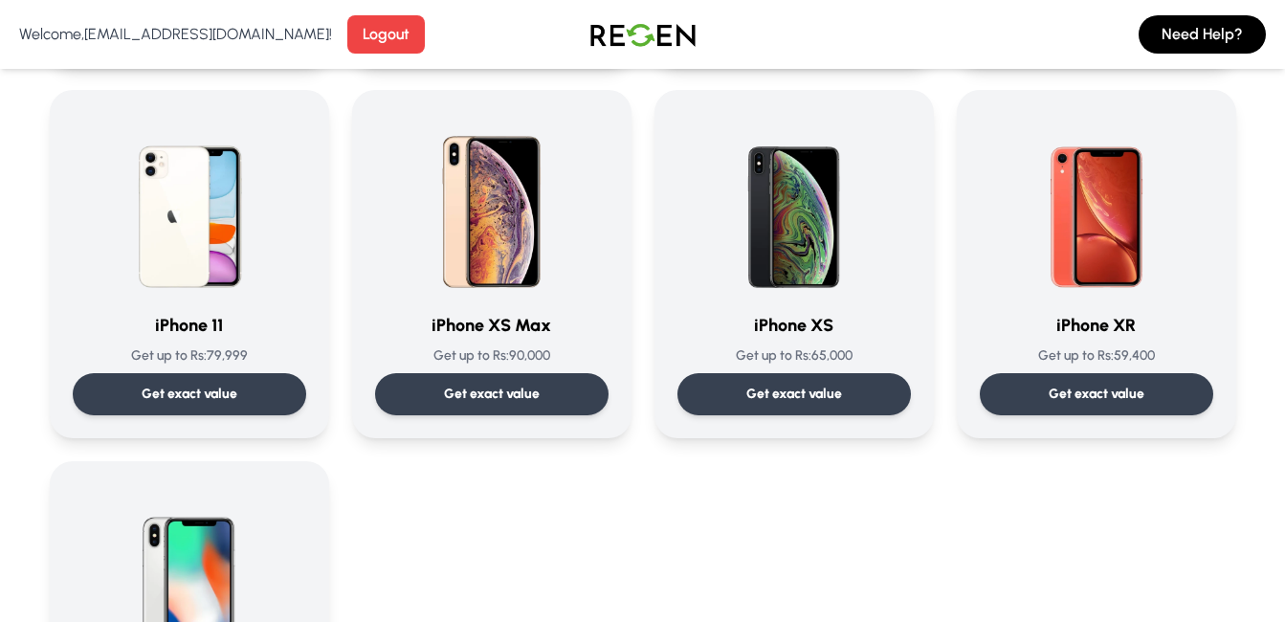
scroll to position [1904, 0]
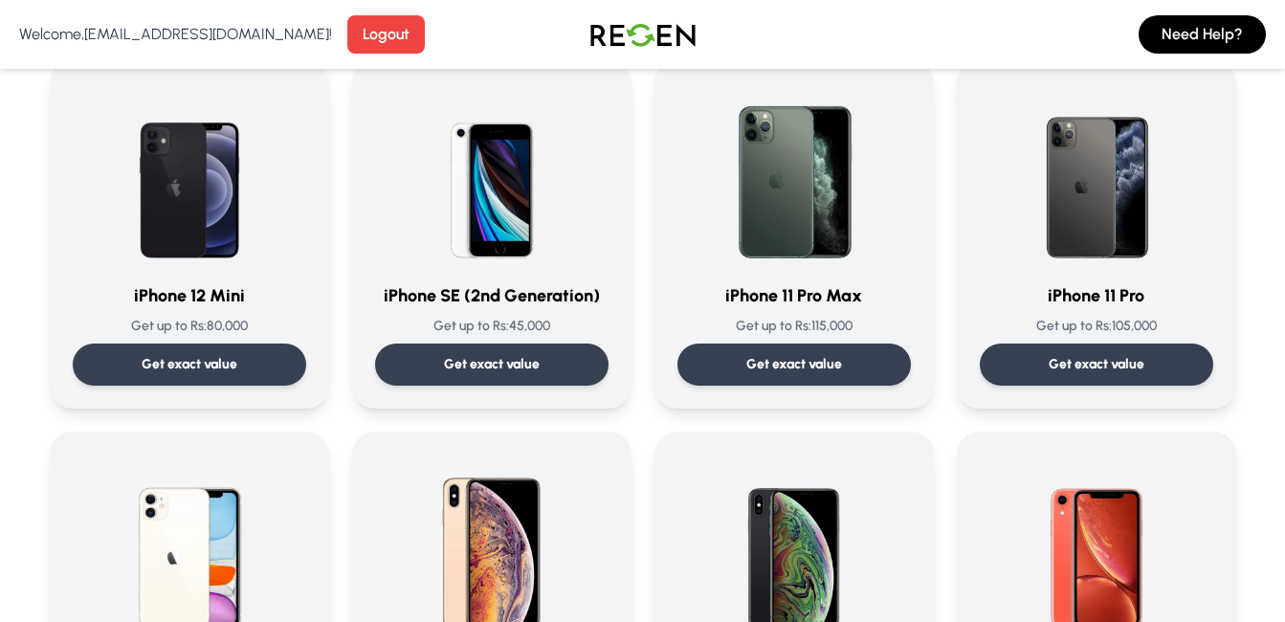
scroll to position [1492, 0]
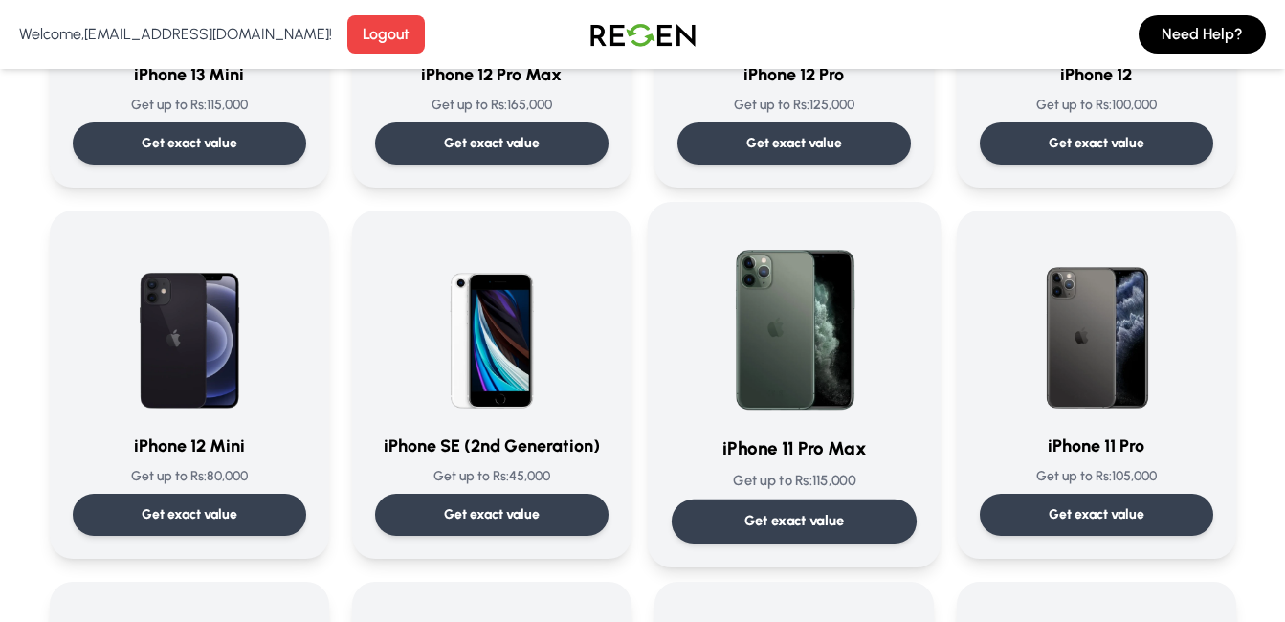
click at [770, 450] on h3 "iPhone 11 Pro Max" at bounding box center [792, 449] width 245 height 28
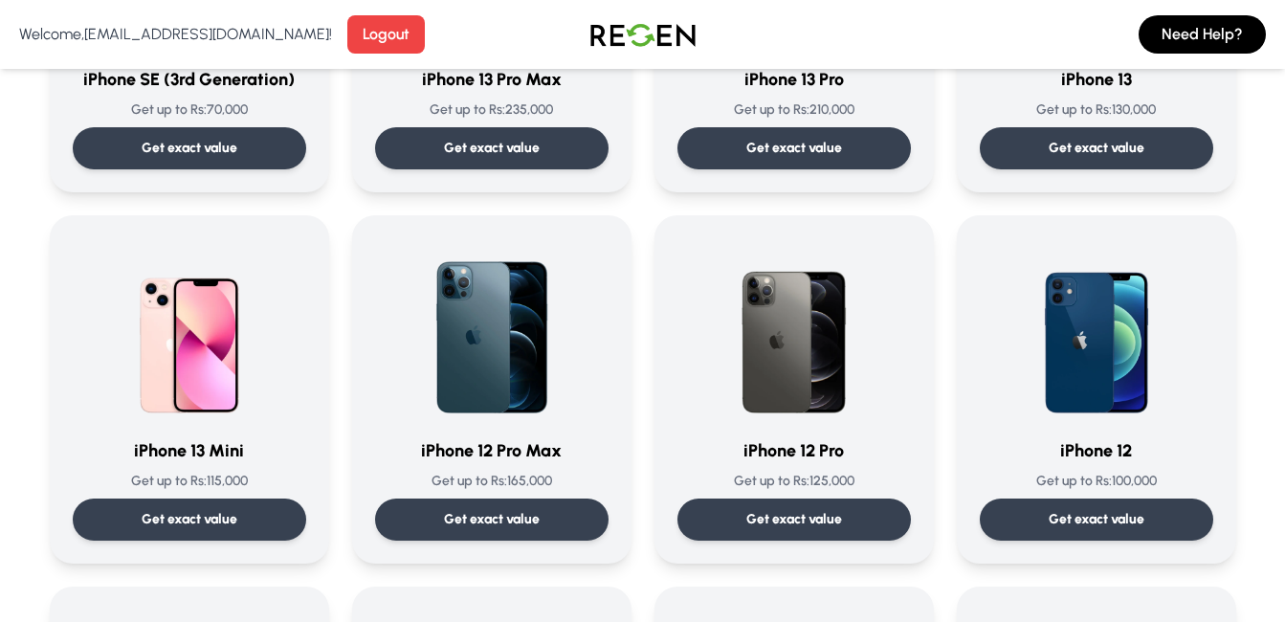
scroll to position [1339, 0]
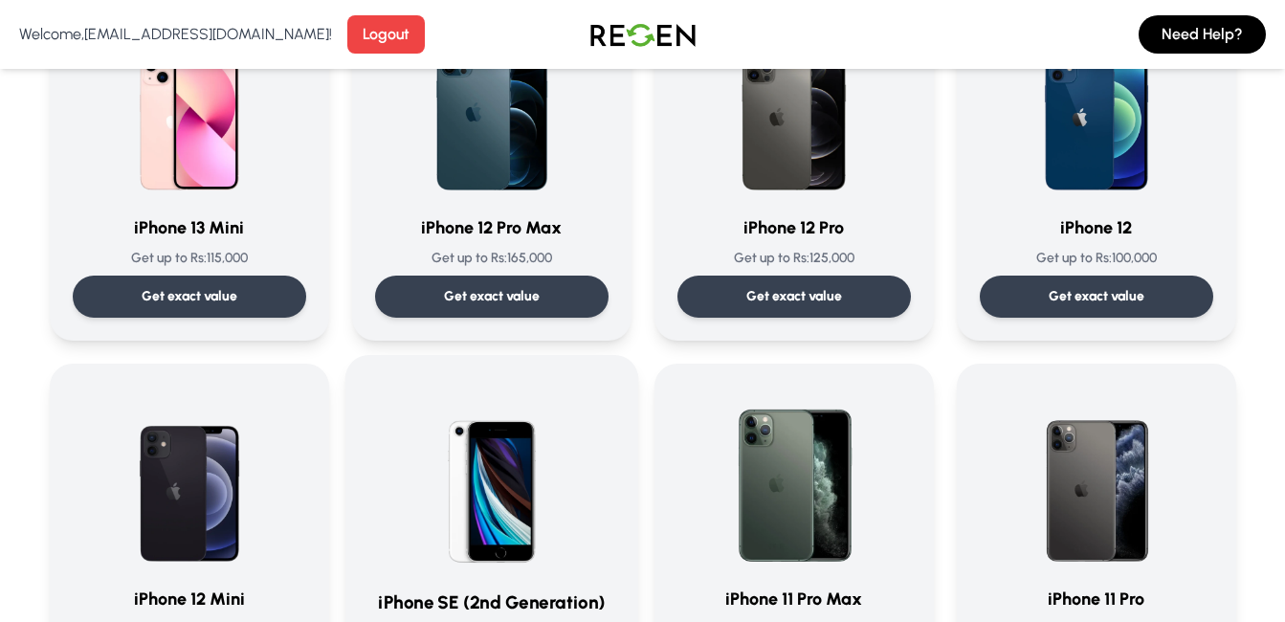
click at [519, 541] on img at bounding box center [491, 475] width 193 height 193
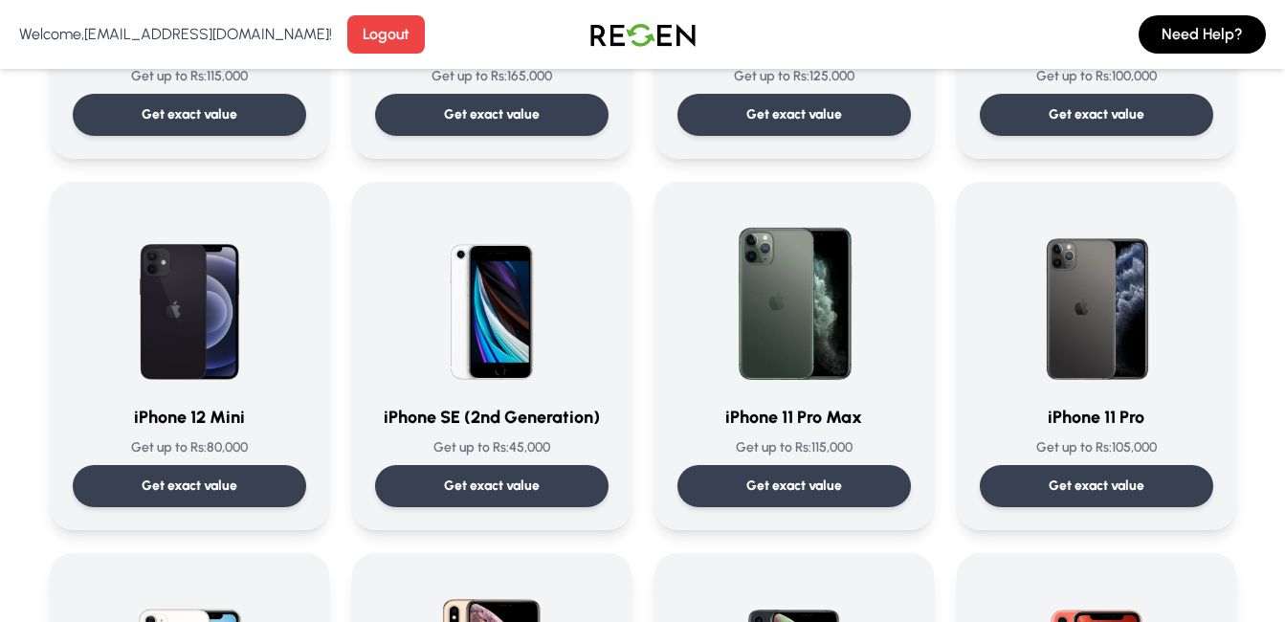
scroll to position [1613, 0]
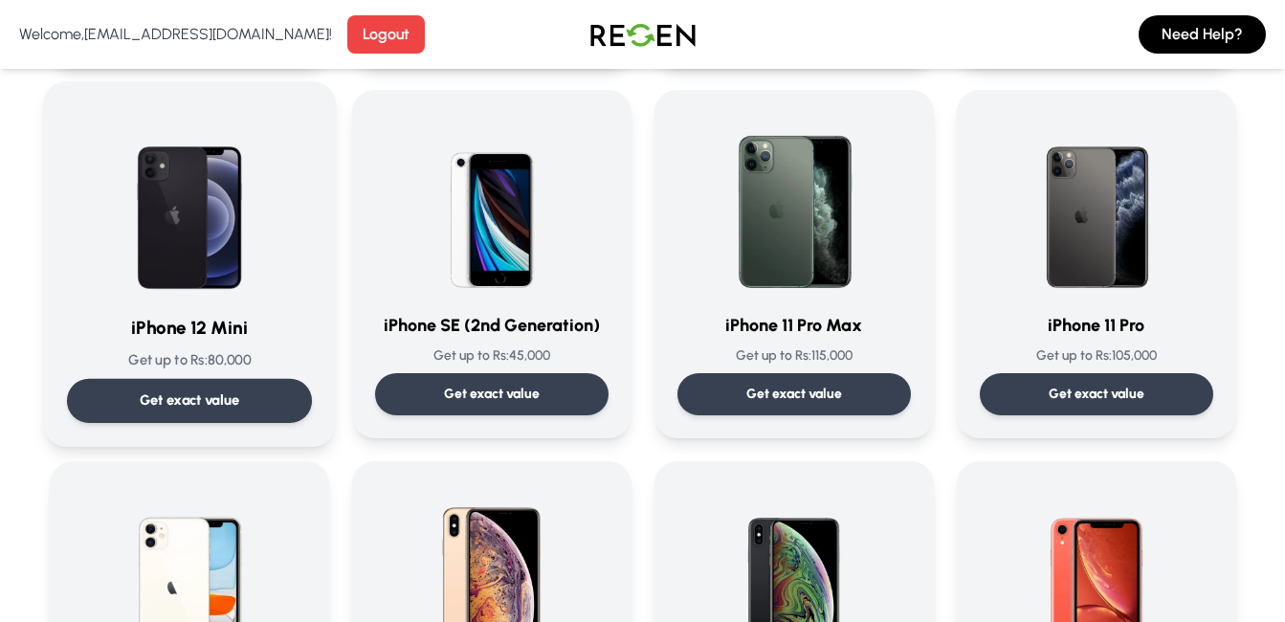
click at [239, 282] on img at bounding box center [189, 201] width 193 height 193
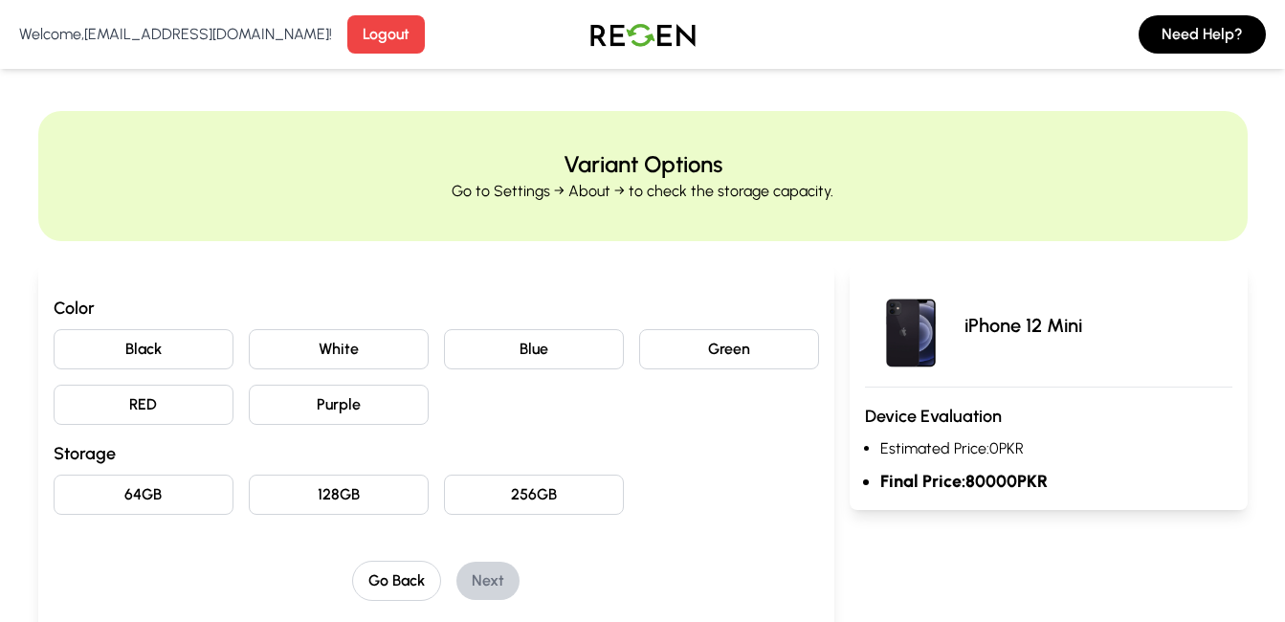
drag, startPoint x: 1058, startPoint y: 482, endPoint x: 866, endPoint y: 487, distance: 192.3
click at [880, 487] on li "Final Price: 80000 PKR" at bounding box center [1056, 481] width 352 height 27
drag, startPoint x: 866, startPoint y: 487, endPoint x: 823, endPoint y: 545, distance: 72.5
click at [823, 545] on div "Color Black White Blue Green RED Purple Storage 64GB 128GB 256GB Go Back Next" at bounding box center [436, 451] width 796 height 375
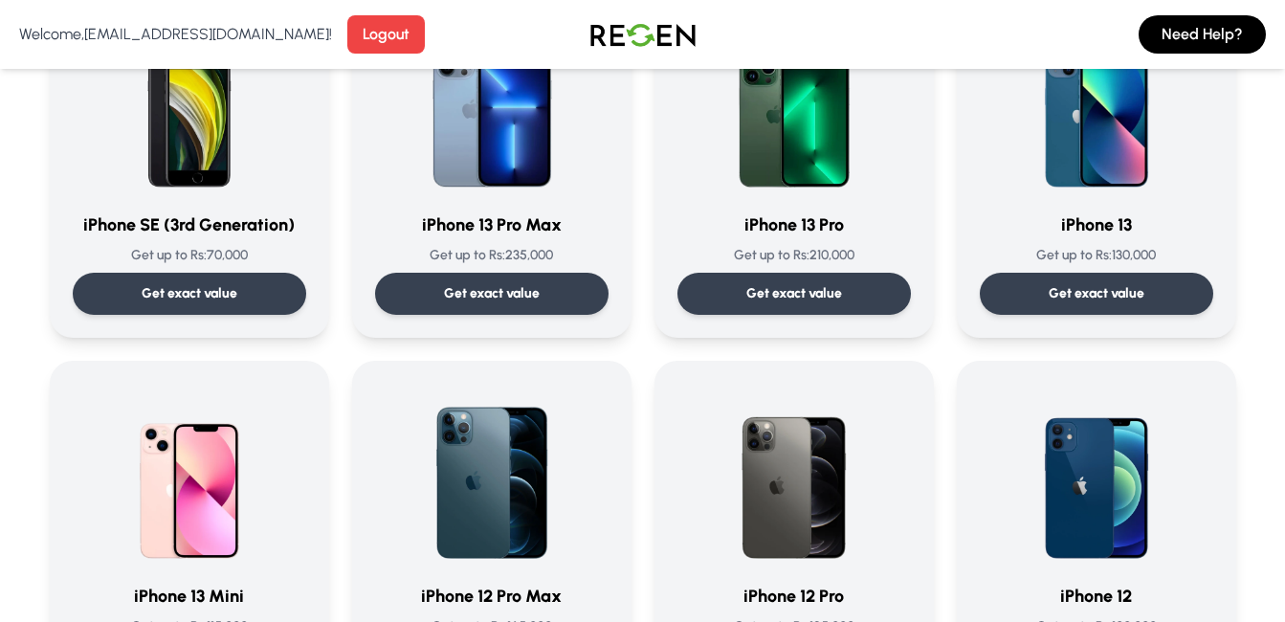
scroll to position [1194, 0]
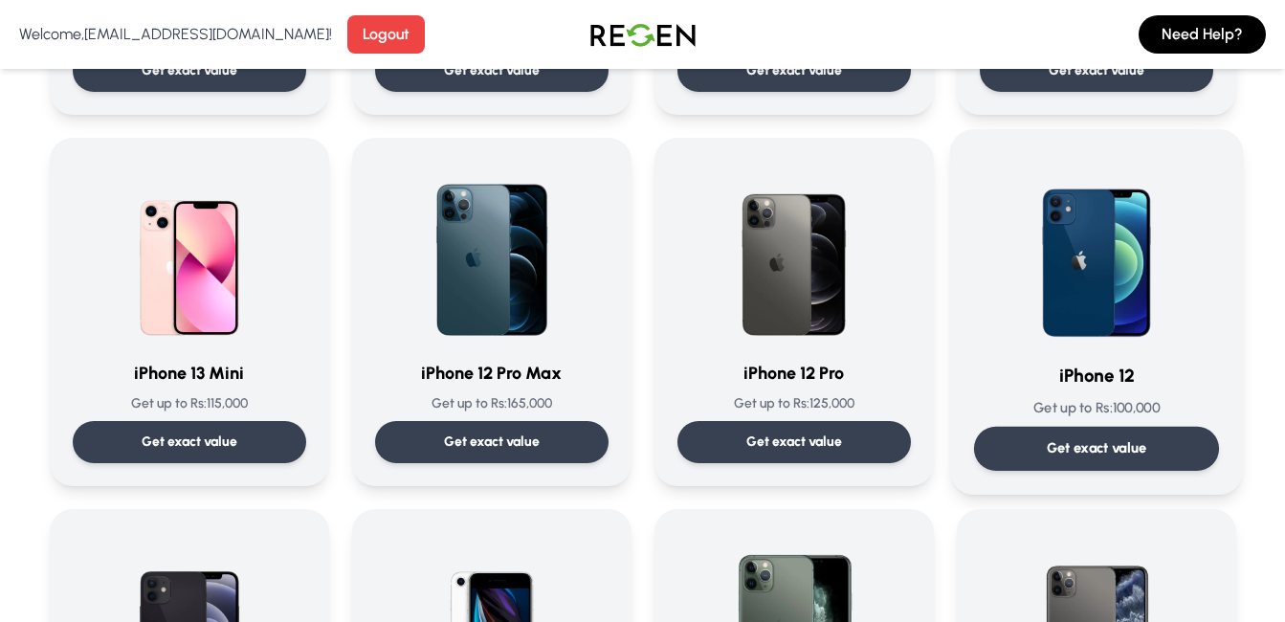
click at [1154, 280] on img at bounding box center [1096, 249] width 193 height 193
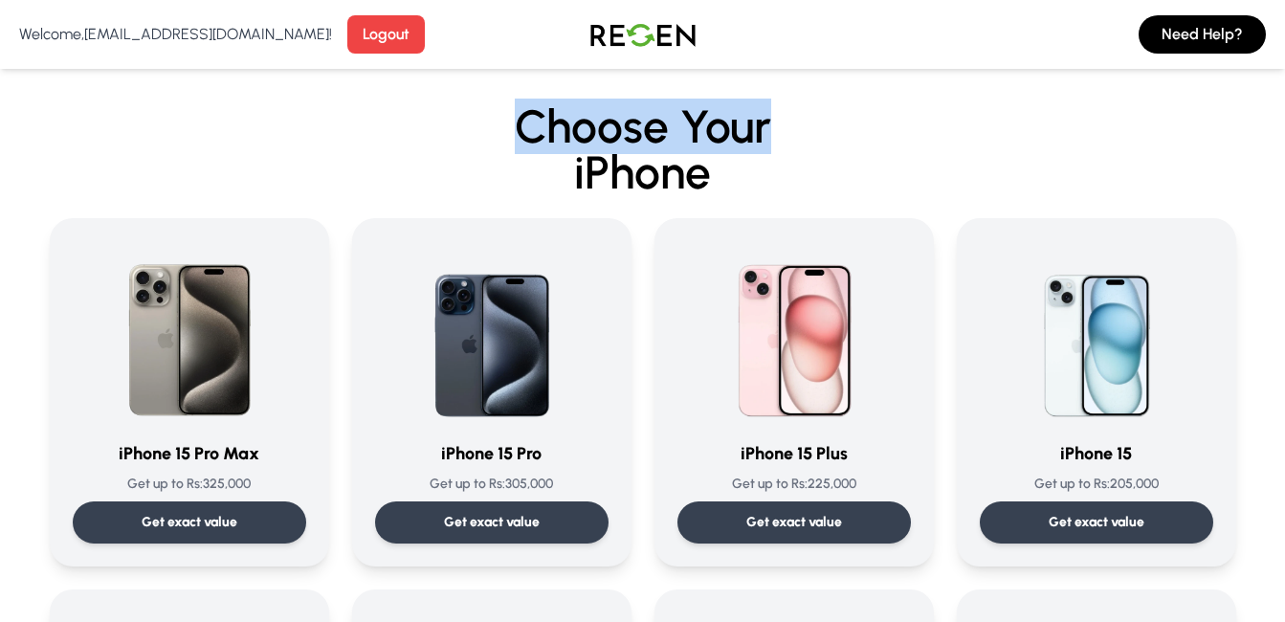
drag, startPoint x: 1284, startPoint y: 53, endPoint x: 1302, endPoint y: 121, distance: 71.2
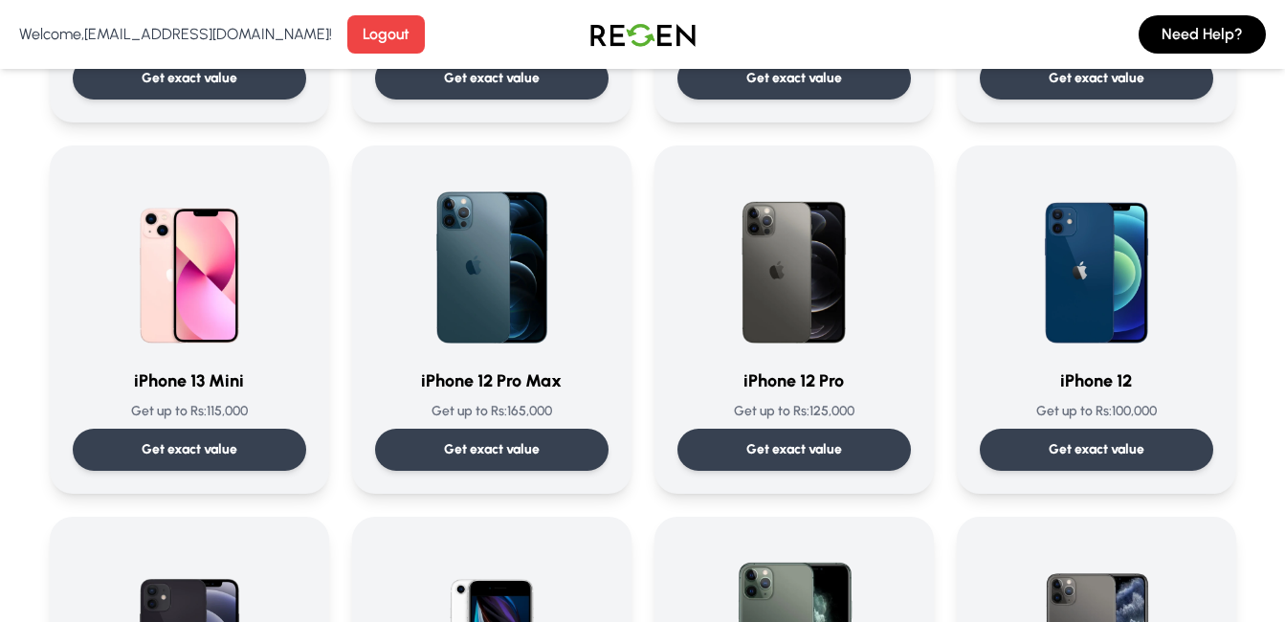
scroll to position [1199, 0]
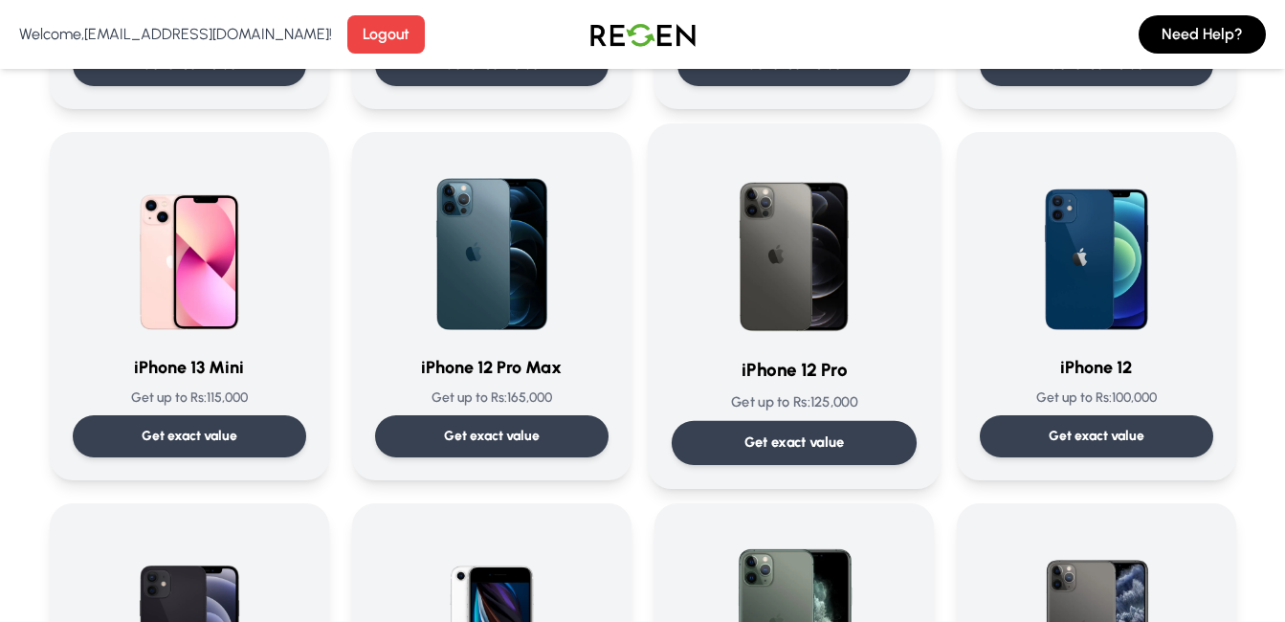
click at [866, 336] on img at bounding box center [793, 243] width 193 height 193
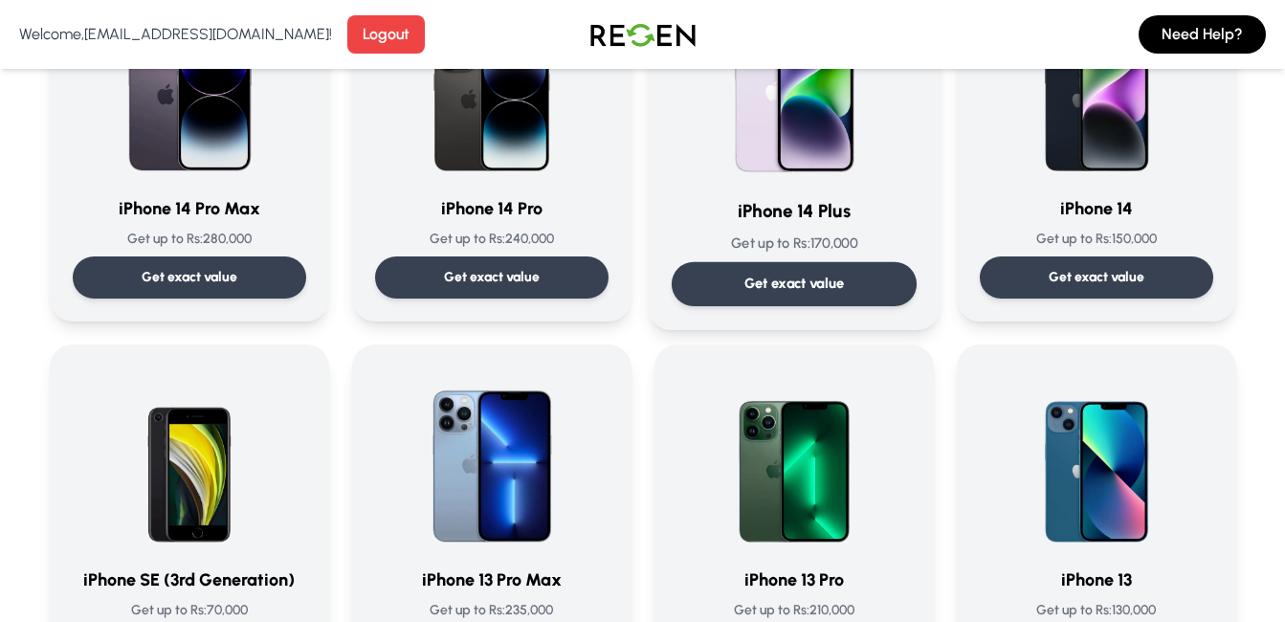
scroll to position [1116, 0]
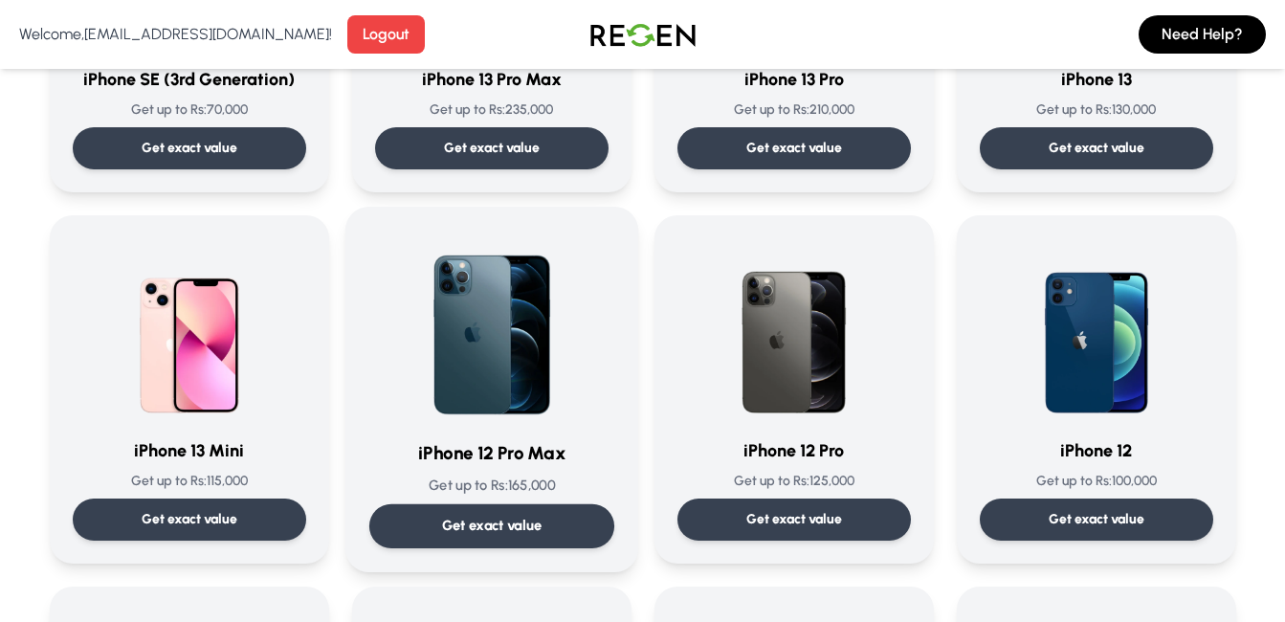
click at [518, 406] on img at bounding box center [491, 327] width 193 height 193
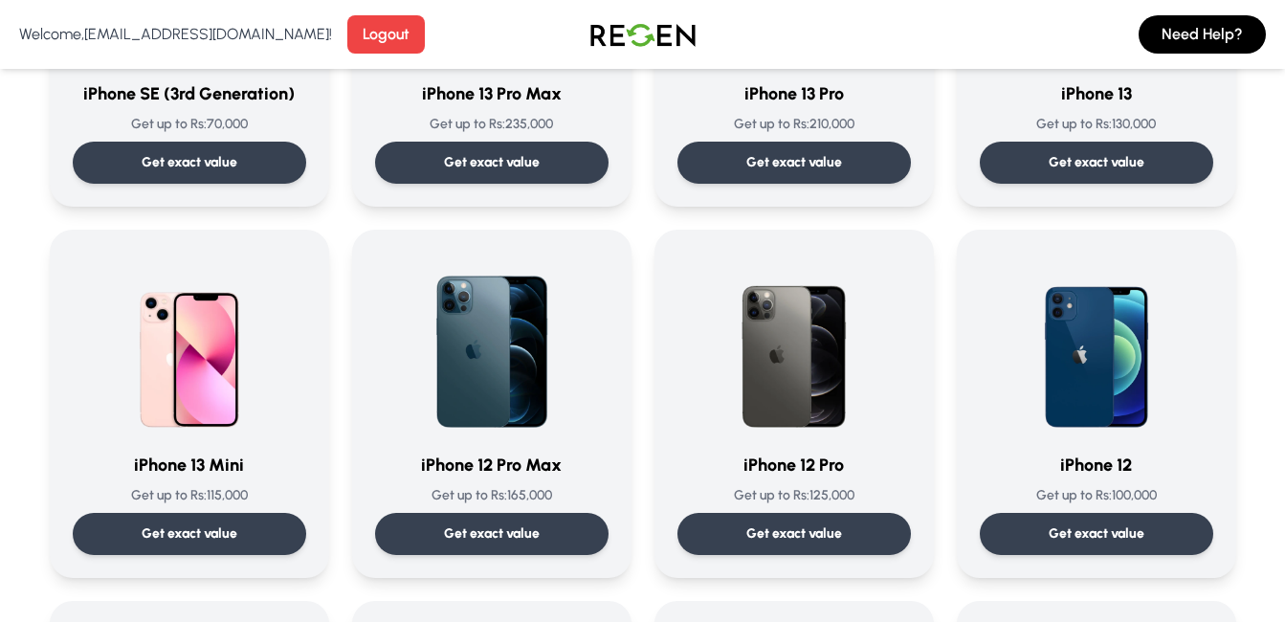
scroll to position [1213, 0]
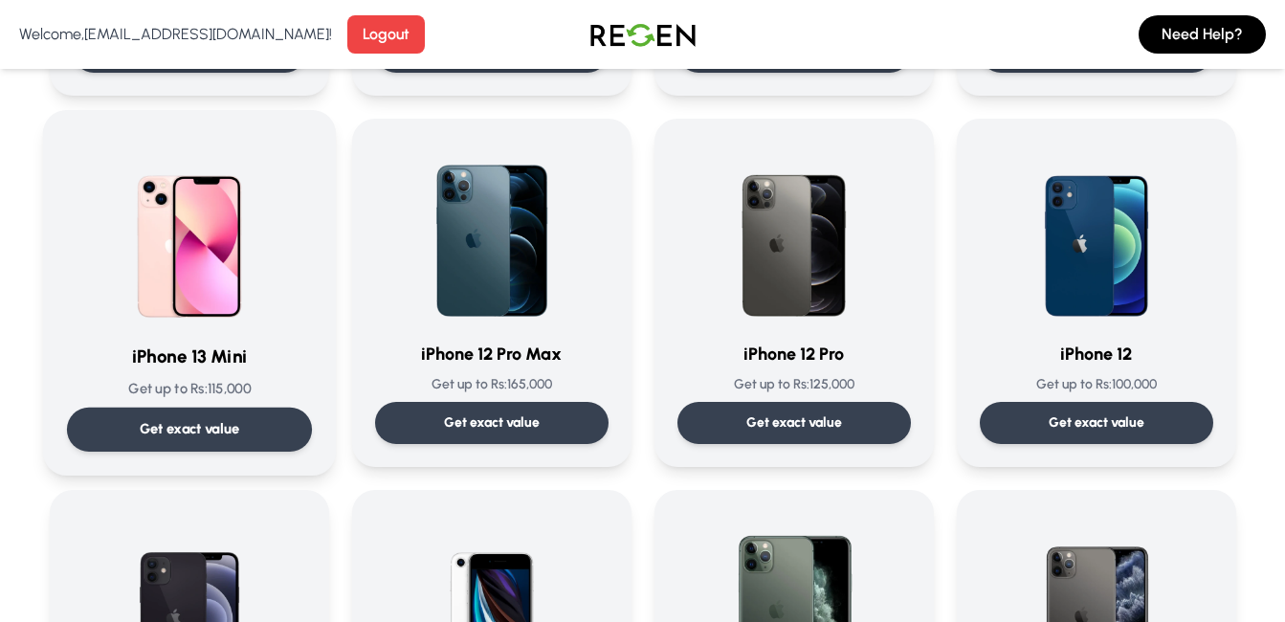
click at [241, 261] on img at bounding box center [189, 230] width 193 height 193
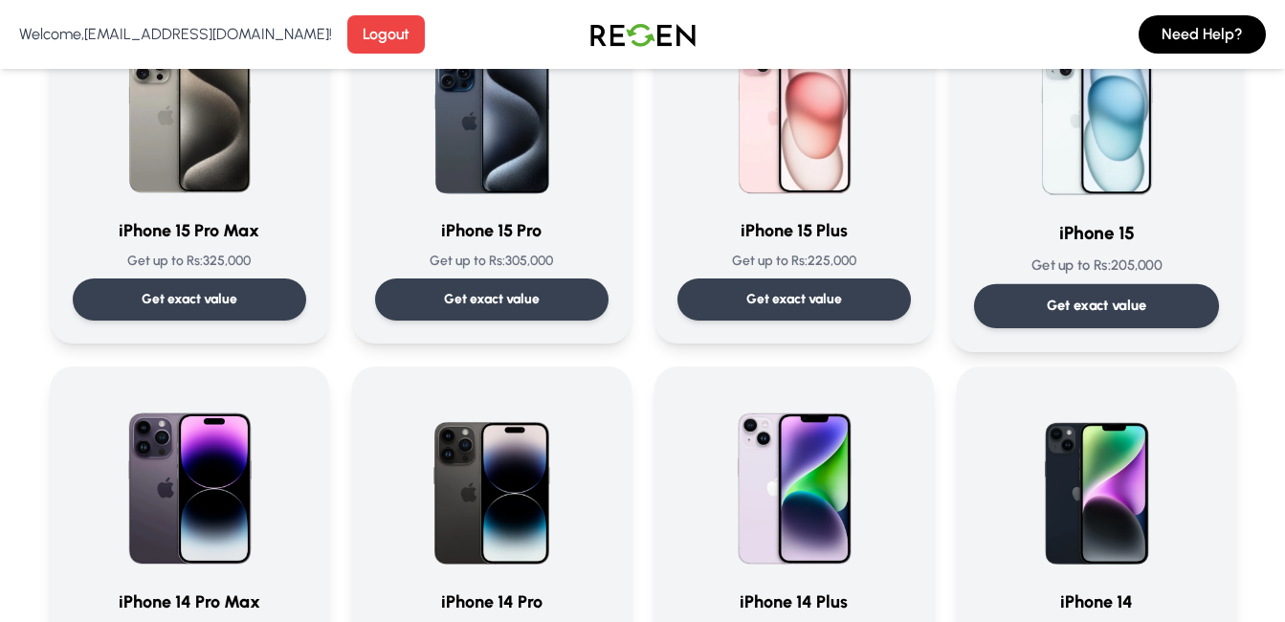
scroll to position [670, 0]
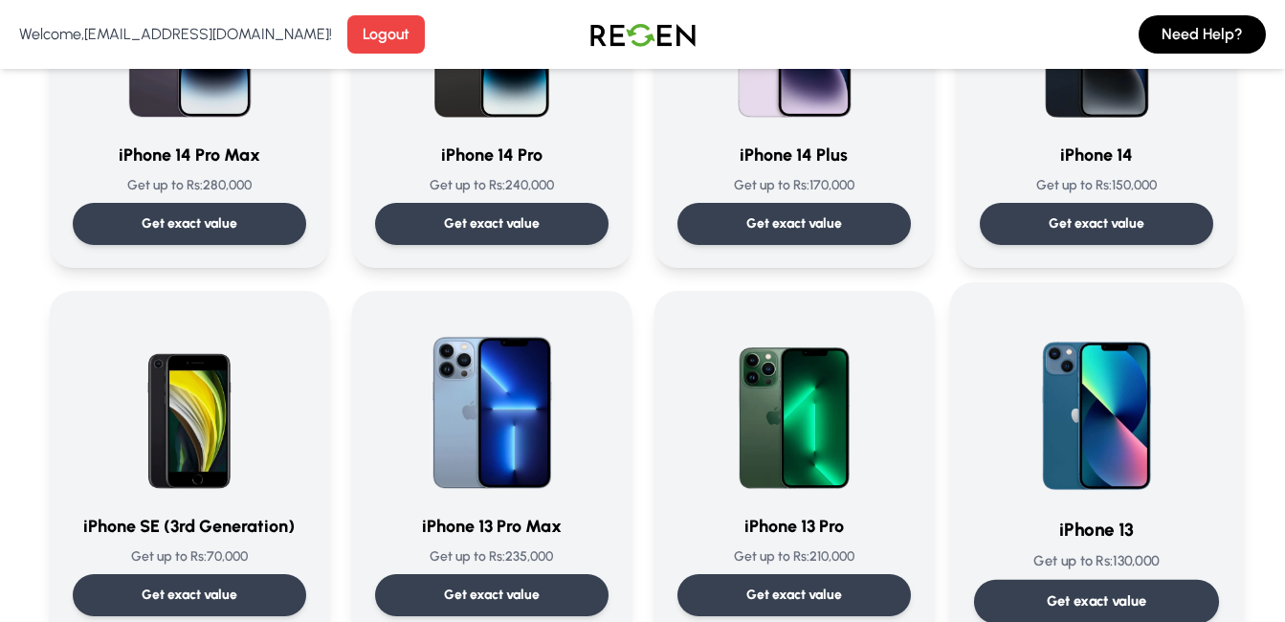
click at [1155, 502] on div "iPhone 13 Get up to Rs: 130,000 Get exact value" at bounding box center [1095, 465] width 245 height 318
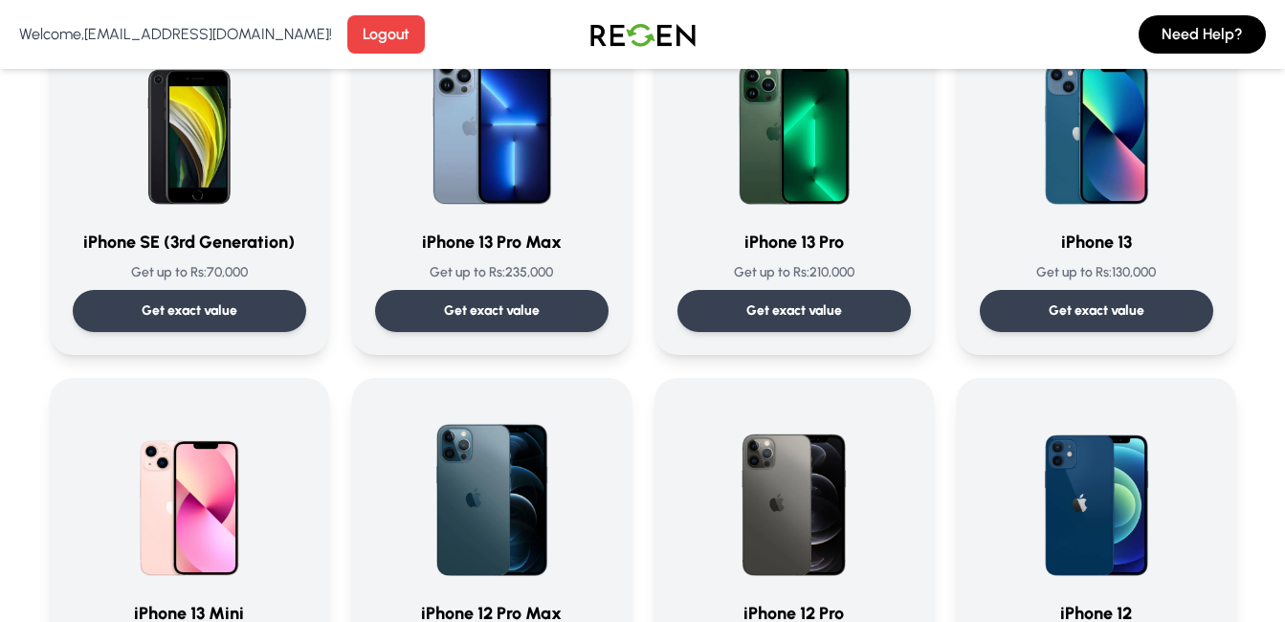
scroll to position [892, 0]
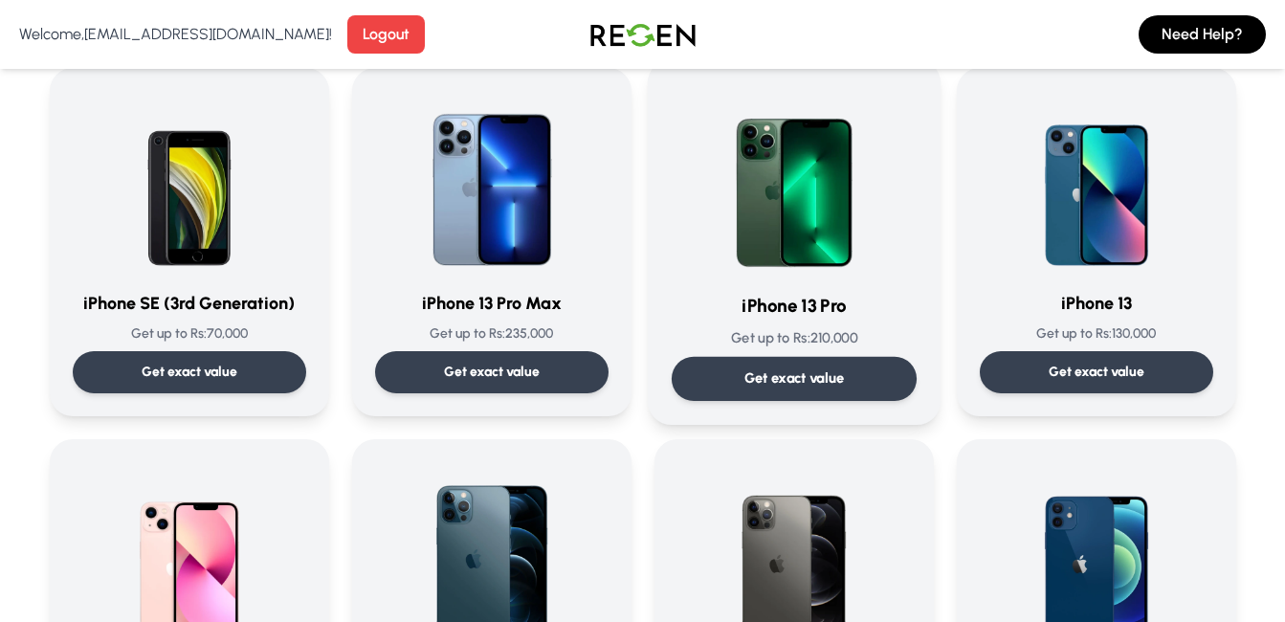
click at [862, 270] on img at bounding box center [793, 179] width 193 height 193
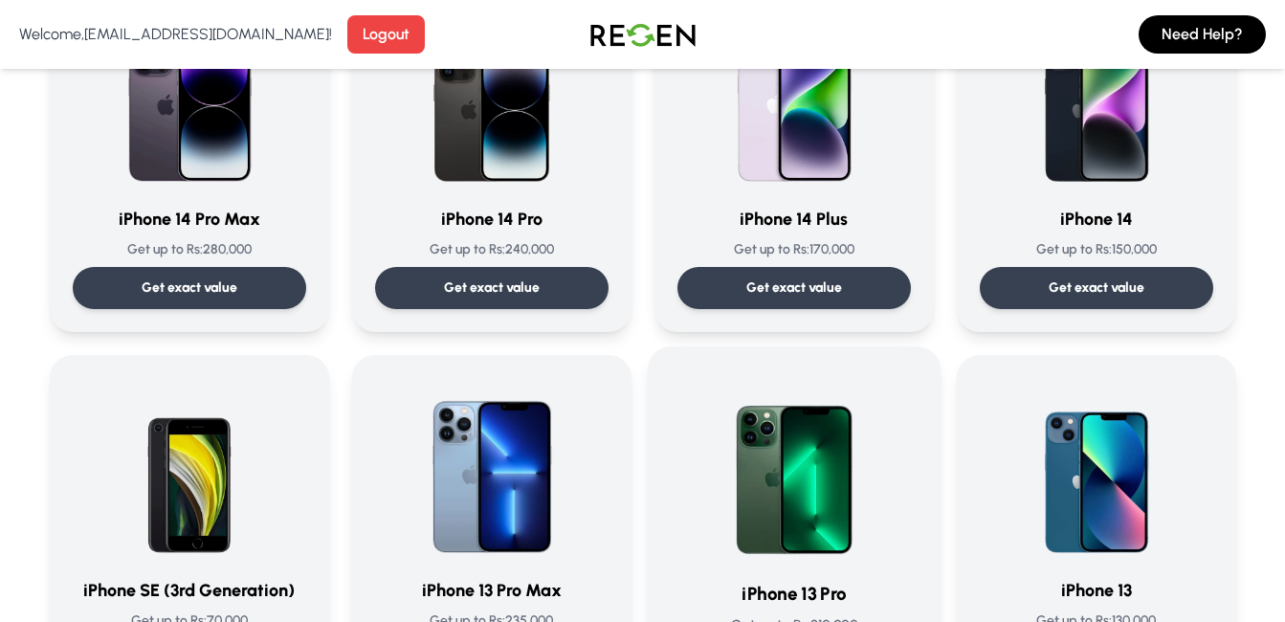
scroll to position [670, 0]
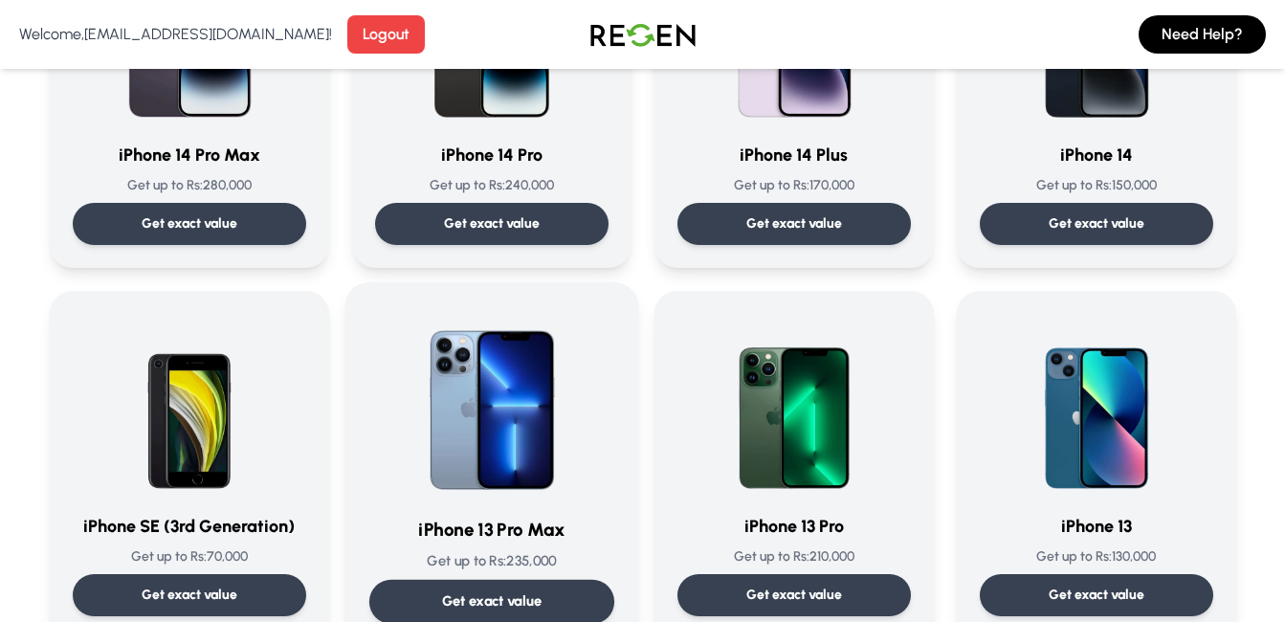
click at [544, 496] on img at bounding box center [491, 402] width 193 height 193
